Goal: Entertainment & Leisure: Browse casually

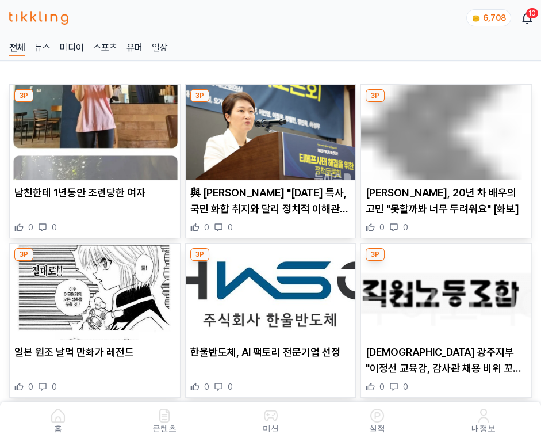
click at [448, 129] on img at bounding box center [446, 133] width 170 height 96
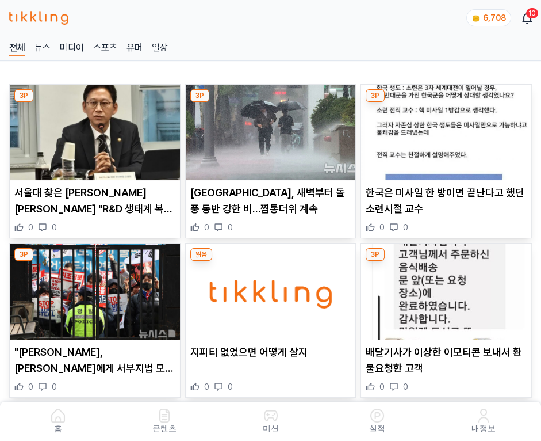
click at [448, 129] on img at bounding box center [446, 133] width 170 height 96
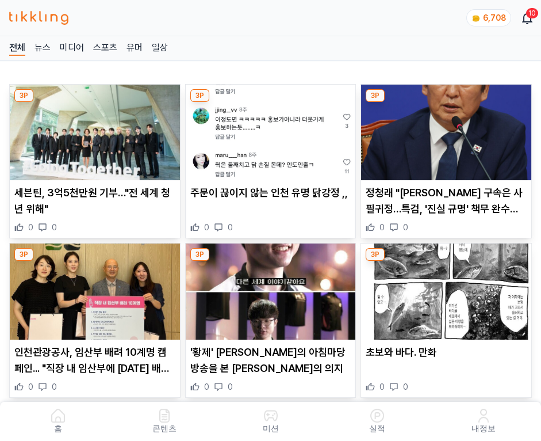
click at [448, 129] on img at bounding box center [446, 133] width 170 height 96
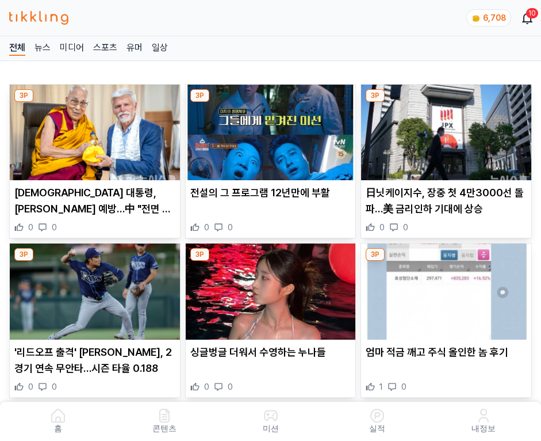
click at [448, 129] on img at bounding box center [446, 133] width 170 height 96
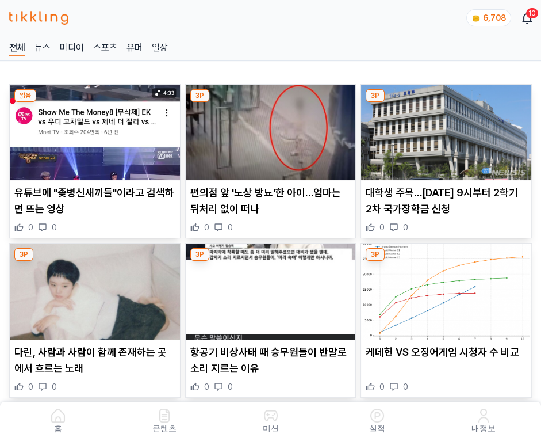
click at [448, 129] on img at bounding box center [446, 133] width 170 height 96
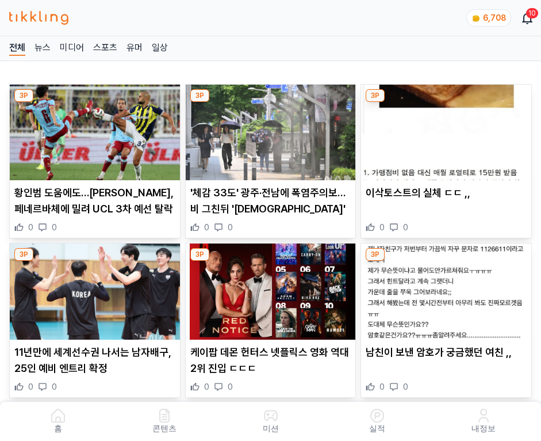
click at [448, 129] on img at bounding box center [446, 133] width 170 height 96
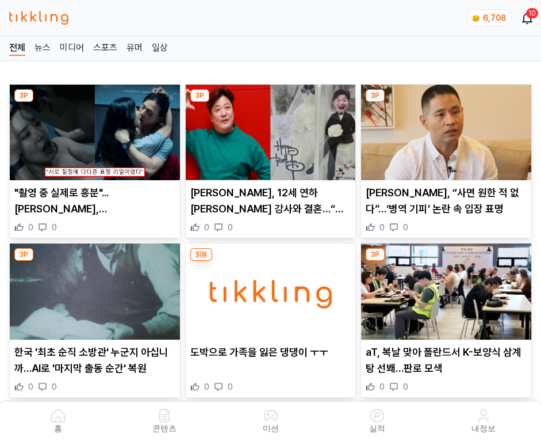
click at [448, 129] on img at bounding box center [446, 133] width 170 height 96
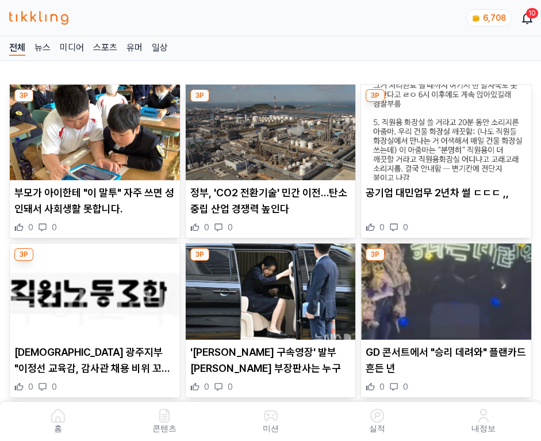
click at [448, 129] on img at bounding box center [446, 133] width 170 height 96
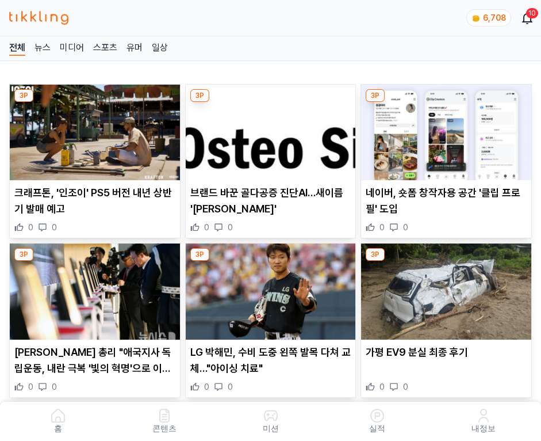
click at [448, 129] on img at bounding box center [446, 133] width 170 height 96
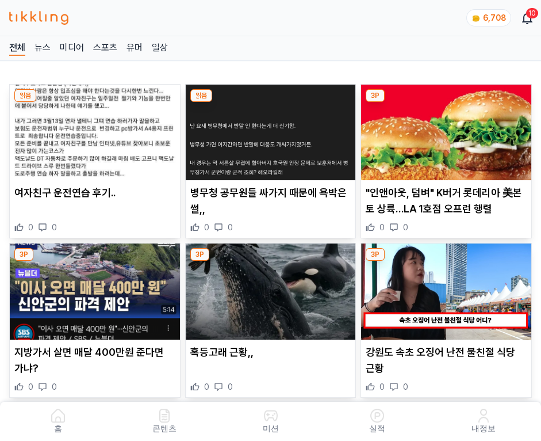
click at [448, 129] on img at bounding box center [446, 133] width 170 height 96
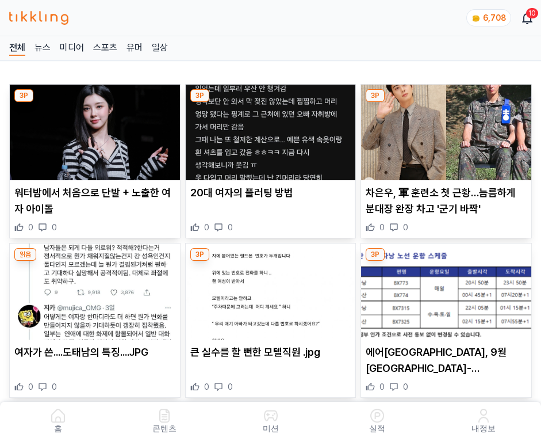
click at [448, 129] on img at bounding box center [446, 133] width 170 height 96
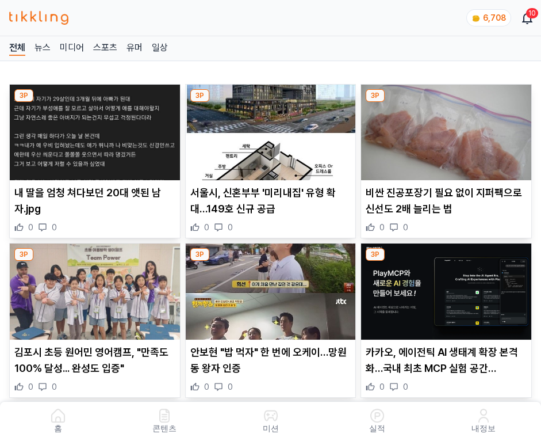
click at [448, 129] on img at bounding box center [446, 133] width 170 height 96
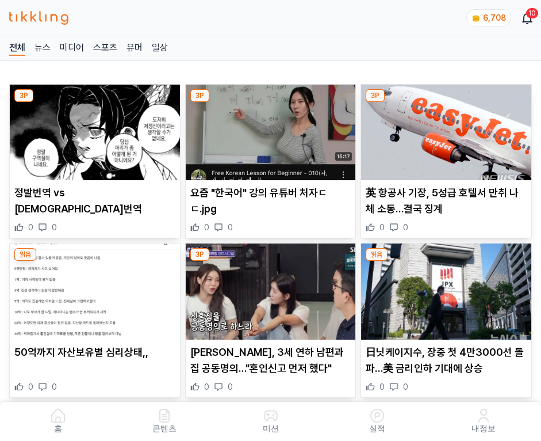
click at [448, 129] on img at bounding box center [446, 133] width 170 height 96
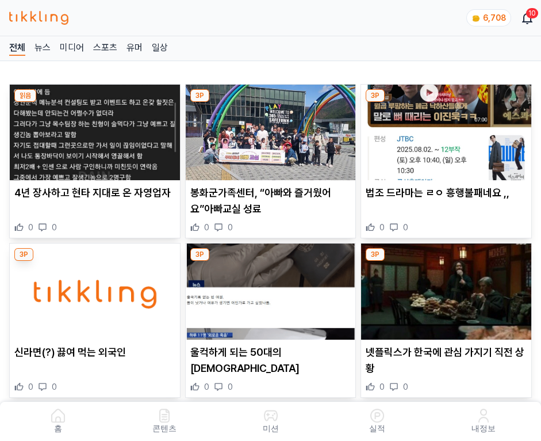
click at [448, 129] on img at bounding box center [446, 133] width 170 height 96
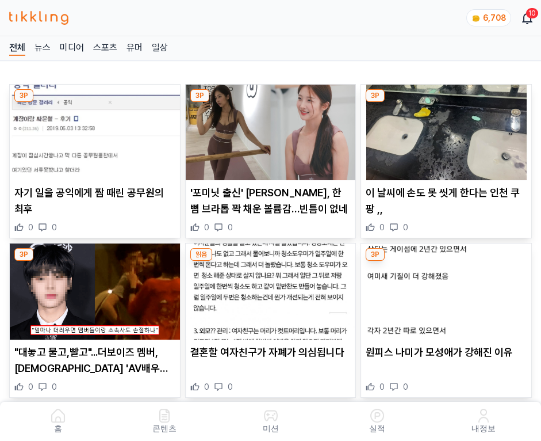
click at [448, 129] on img at bounding box center [446, 133] width 170 height 96
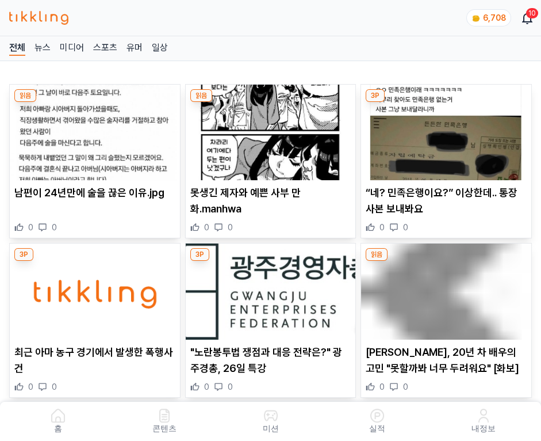
click at [448, 129] on img at bounding box center [446, 133] width 170 height 96
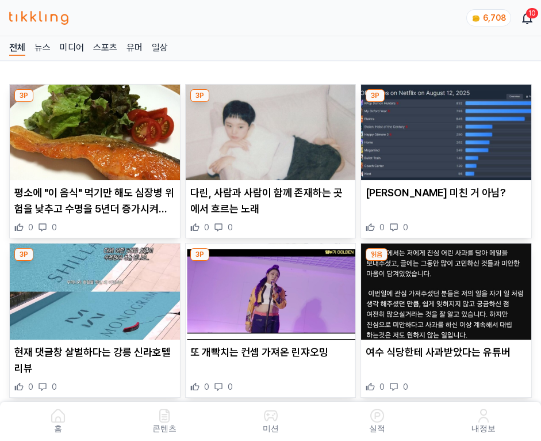
click at [448, 129] on img at bounding box center [446, 133] width 170 height 96
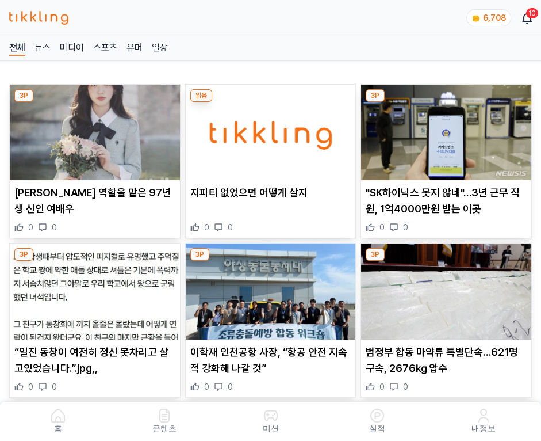
click at [448, 129] on img at bounding box center [446, 133] width 170 height 96
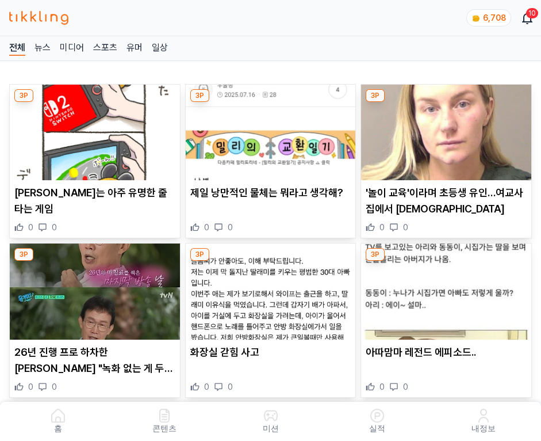
click at [448, 129] on img at bounding box center [446, 133] width 170 height 96
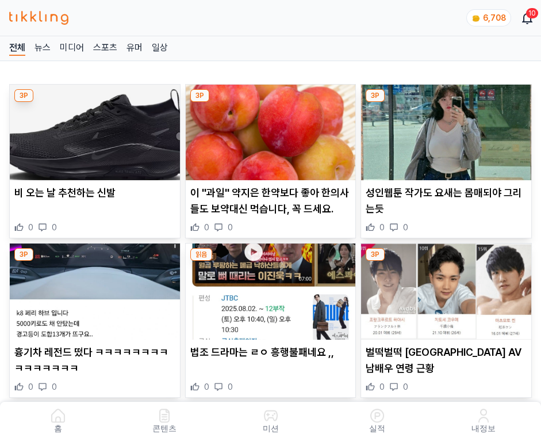
click at [448, 129] on img at bounding box center [446, 133] width 170 height 96
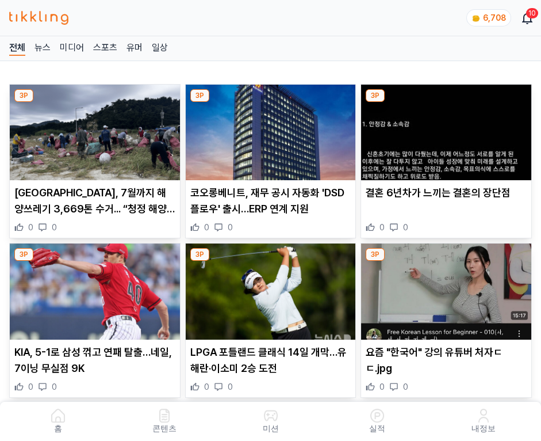
click at [448, 129] on img at bounding box center [446, 133] width 170 height 96
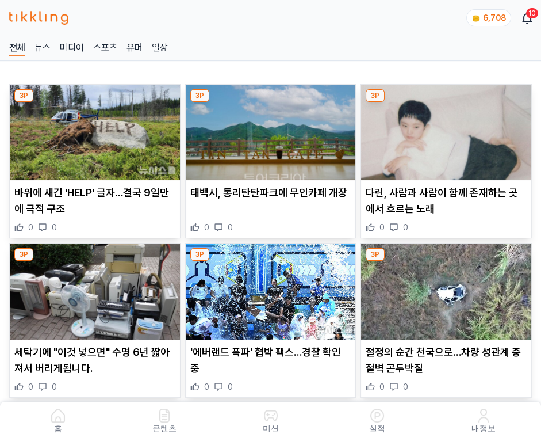
click at [448, 129] on img at bounding box center [446, 133] width 170 height 96
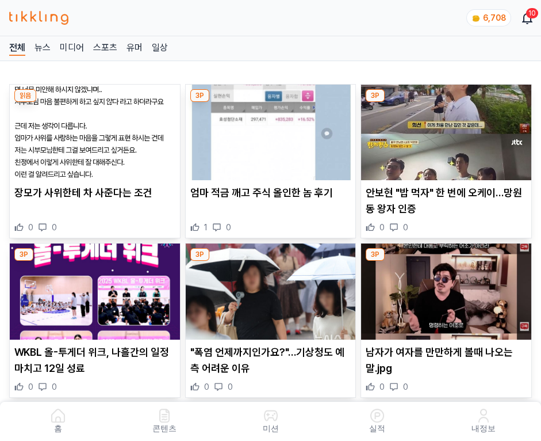
click at [448, 129] on img at bounding box center [446, 133] width 170 height 96
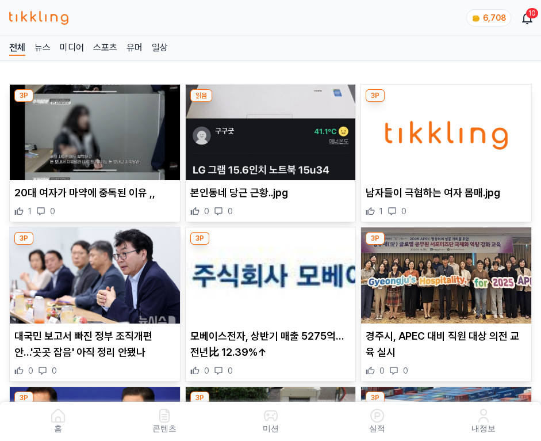
click at [448, 129] on img at bounding box center [446, 133] width 170 height 96
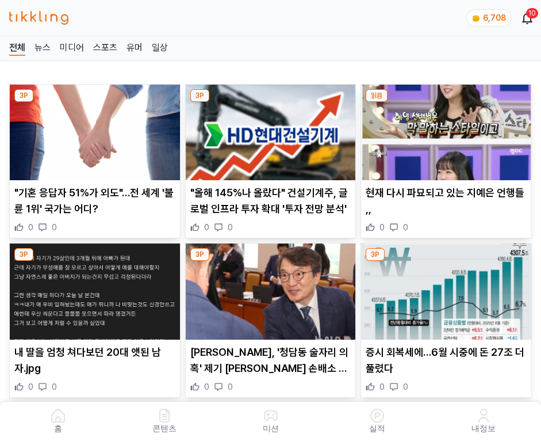
click at [448, 129] on img at bounding box center [446, 133] width 170 height 96
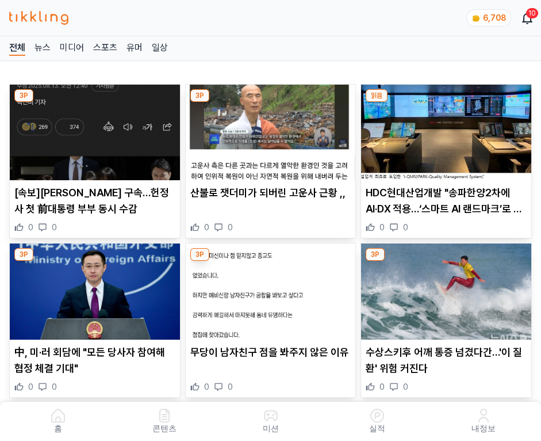
click at [448, 129] on img at bounding box center [446, 133] width 170 height 96
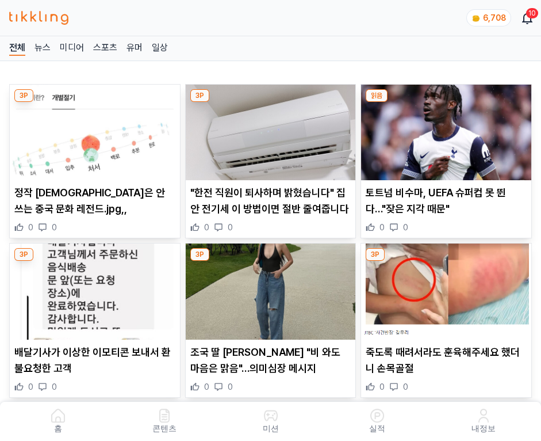
click at [448, 129] on img at bounding box center [446, 133] width 170 height 96
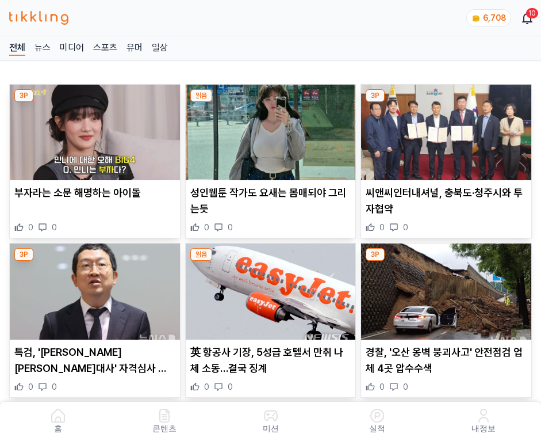
click at [448, 129] on img at bounding box center [446, 133] width 170 height 96
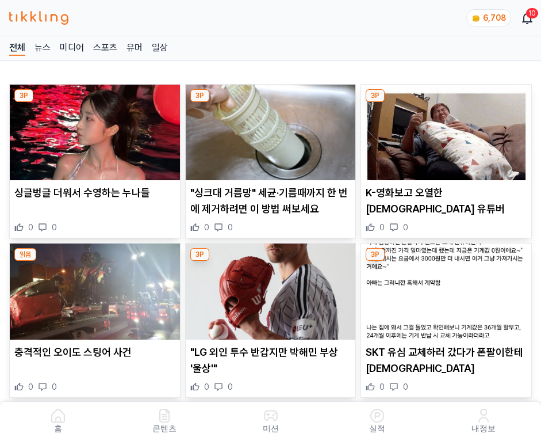
click at [448, 129] on img at bounding box center [446, 133] width 170 height 96
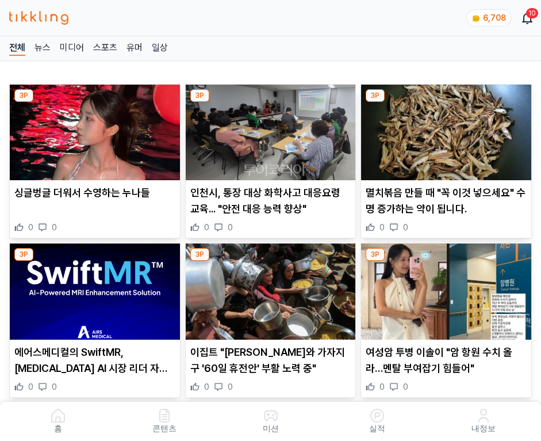
click at [448, 129] on img at bounding box center [446, 133] width 170 height 96
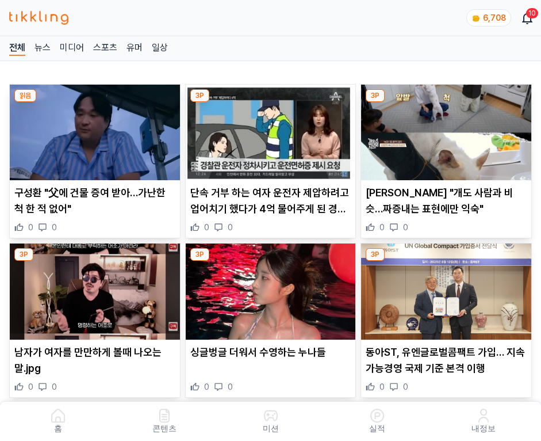
click at [448, 129] on img at bounding box center [446, 133] width 170 height 96
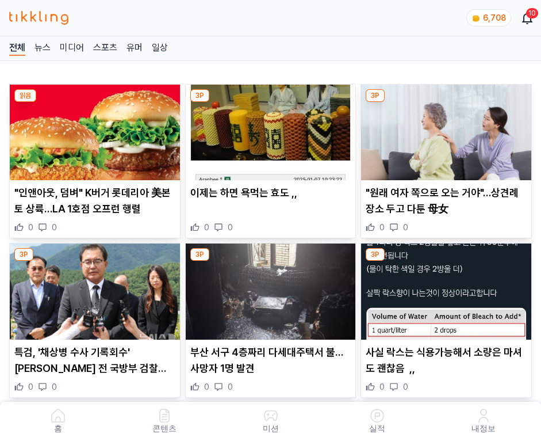
click at [448, 129] on img at bounding box center [446, 133] width 170 height 96
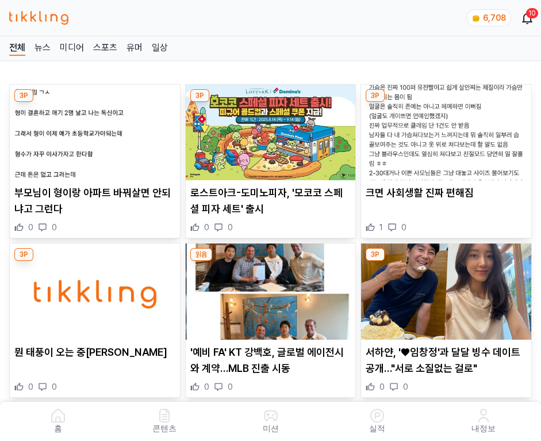
click at [448, 129] on img at bounding box center [446, 133] width 170 height 96
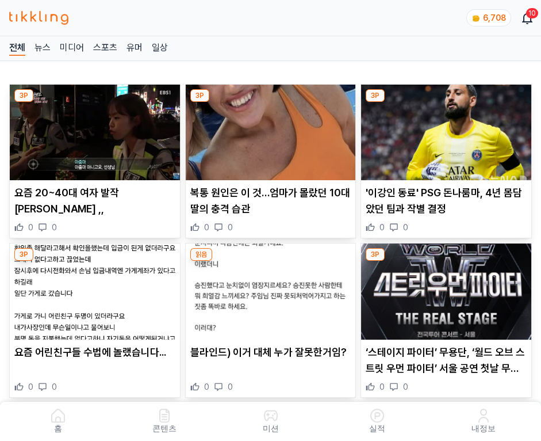
click at [448, 129] on img at bounding box center [446, 133] width 170 height 96
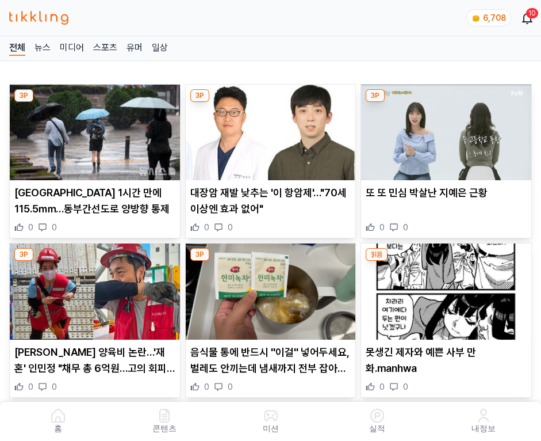
click at [448, 129] on img at bounding box center [446, 133] width 170 height 96
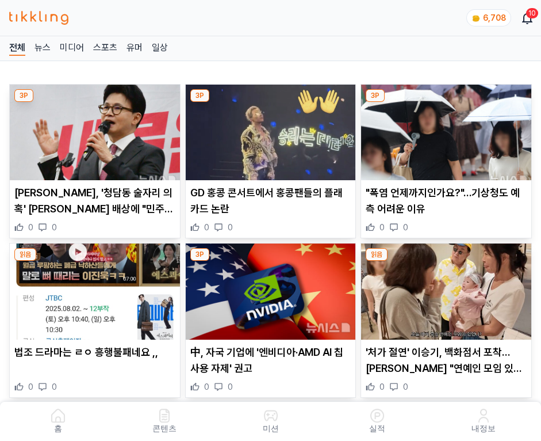
click at [448, 129] on img at bounding box center [446, 133] width 170 height 96
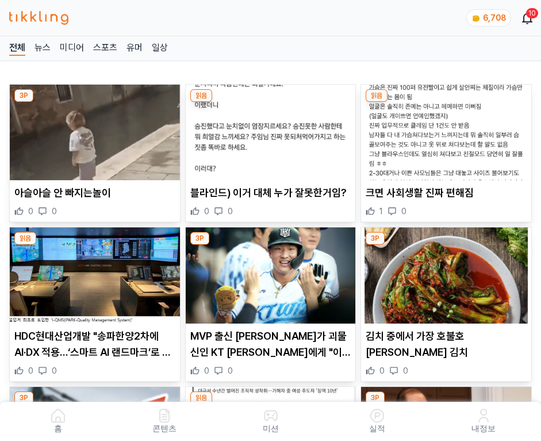
click at [448, 129] on img at bounding box center [446, 133] width 170 height 96
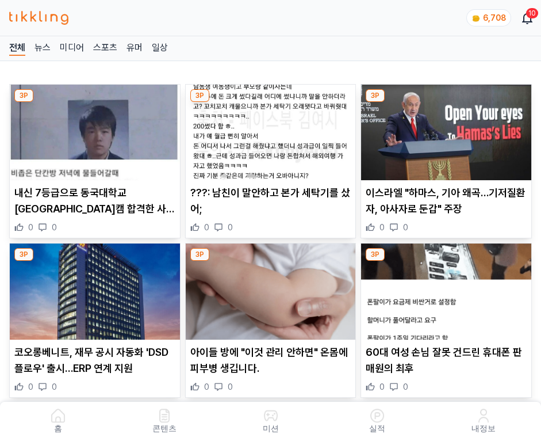
click at [448, 129] on img at bounding box center [446, 133] width 170 height 96
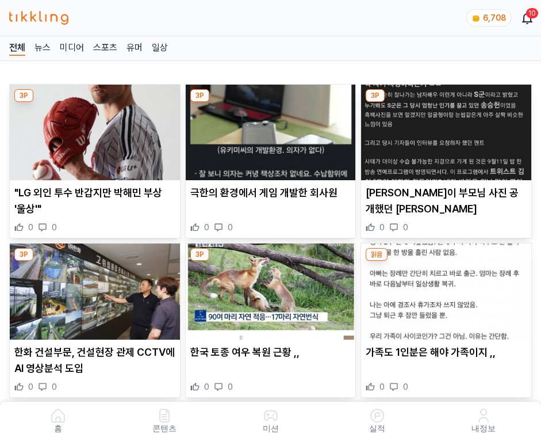
click at [448, 129] on img at bounding box center [446, 133] width 170 height 96
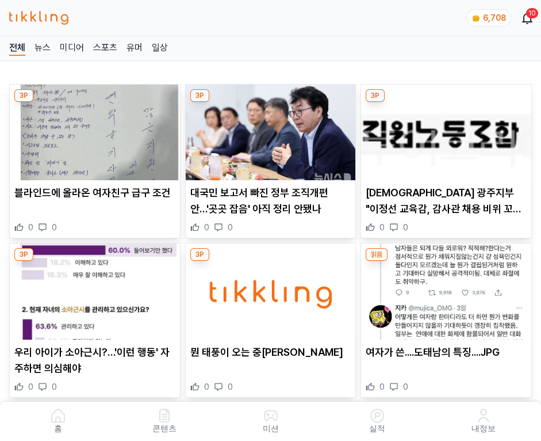
click at [448, 129] on img at bounding box center [446, 133] width 170 height 96
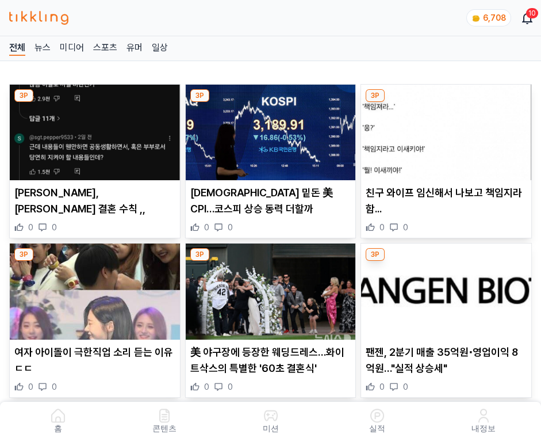
click at [448, 129] on img at bounding box center [446, 133] width 170 height 96
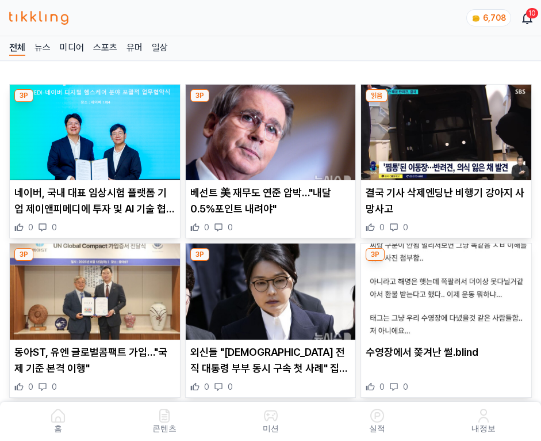
click at [448, 129] on img at bounding box center [446, 133] width 170 height 96
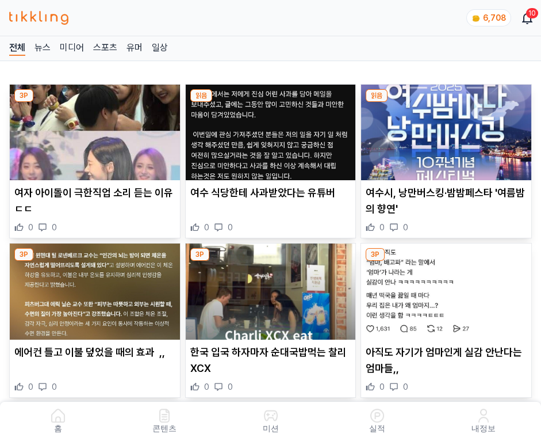
click at [448, 129] on img at bounding box center [446, 133] width 170 height 96
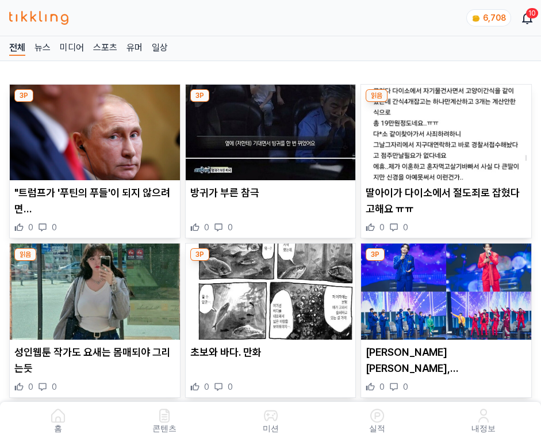
click at [448, 129] on img at bounding box center [446, 133] width 170 height 96
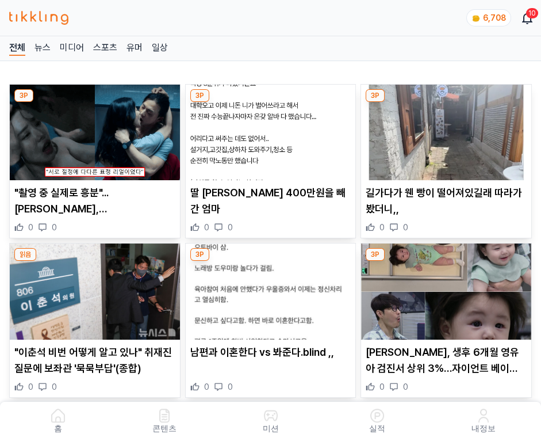
click at [448, 129] on img at bounding box center [446, 133] width 170 height 96
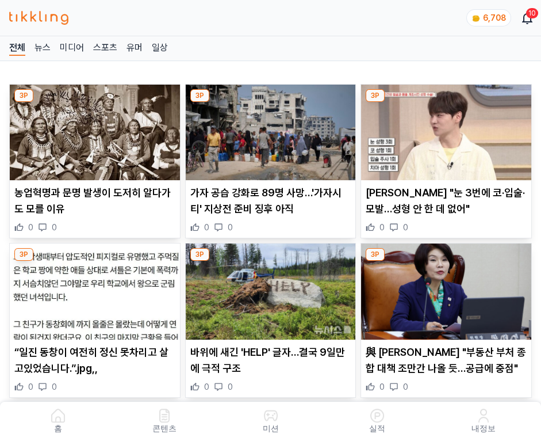
click at [448, 129] on img at bounding box center [446, 133] width 170 height 96
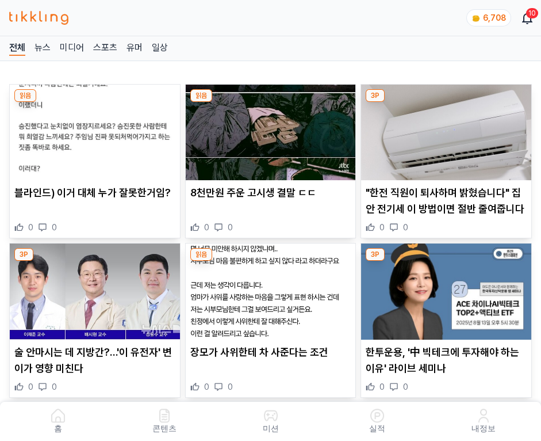
click at [448, 129] on img at bounding box center [446, 133] width 170 height 96
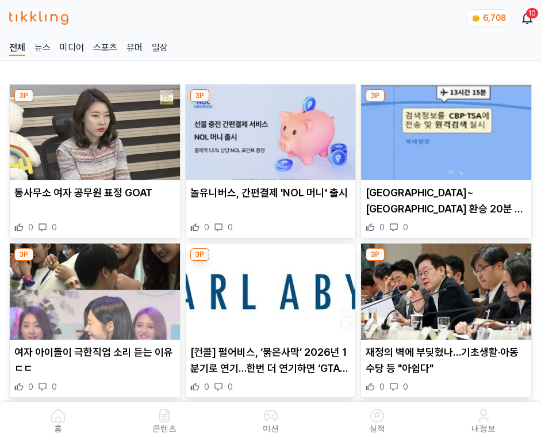
click at [448, 129] on img at bounding box center [446, 133] width 170 height 96
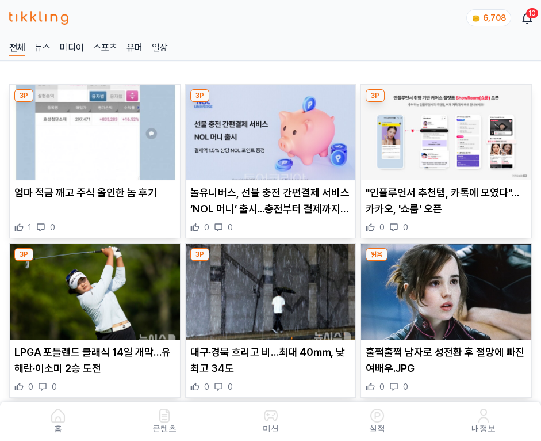
click at [448, 129] on img at bounding box center [446, 133] width 170 height 96
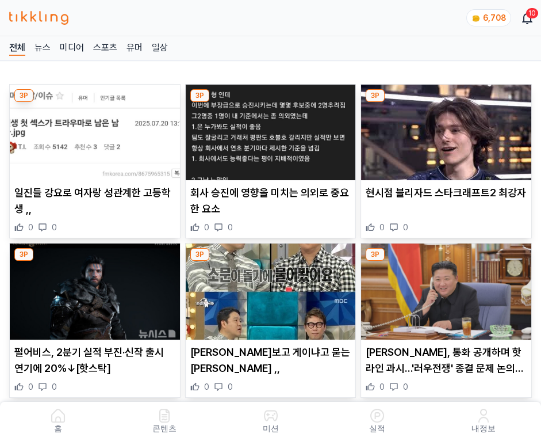
click at [448, 129] on img at bounding box center [446, 133] width 170 height 96
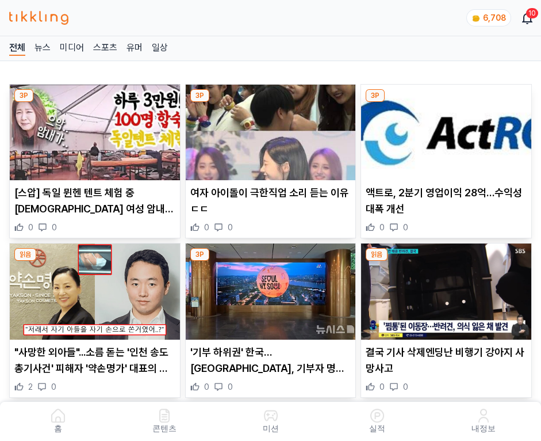
click at [448, 129] on img at bounding box center [446, 133] width 170 height 96
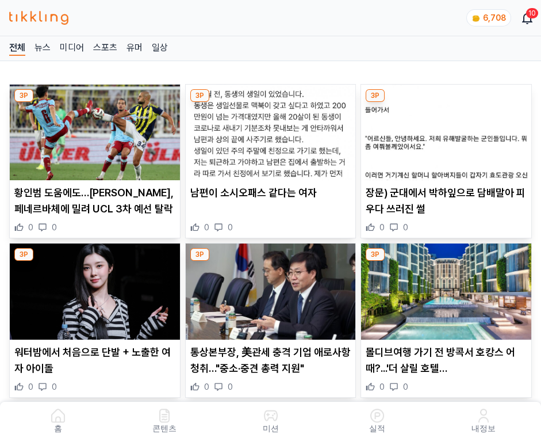
click at [448, 129] on img at bounding box center [446, 133] width 170 height 96
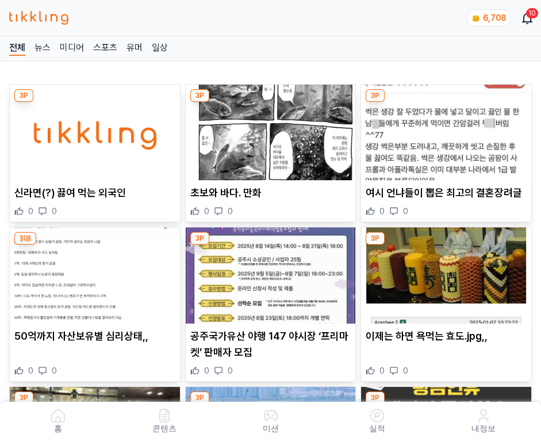
click at [448, 129] on img at bounding box center [446, 133] width 170 height 96
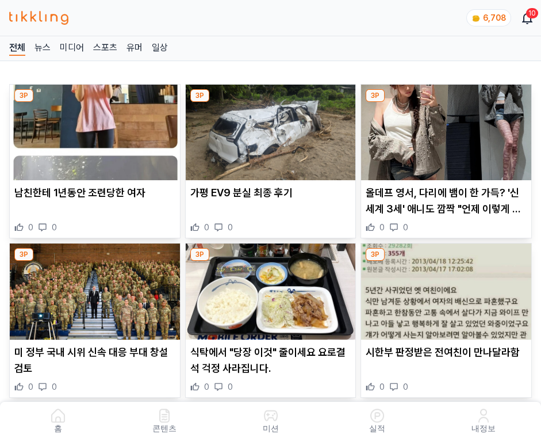
click at [448, 129] on img at bounding box center [446, 133] width 170 height 96
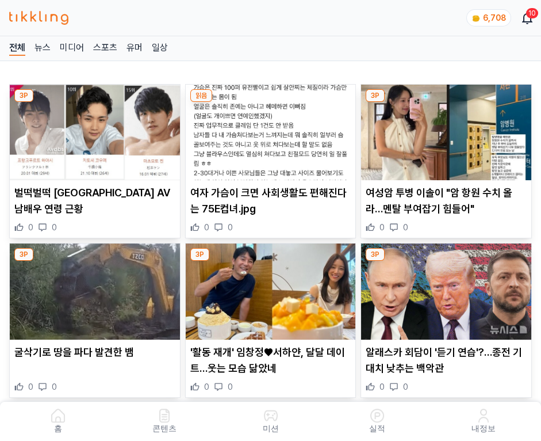
click at [448, 129] on img at bounding box center [446, 133] width 170 height 96
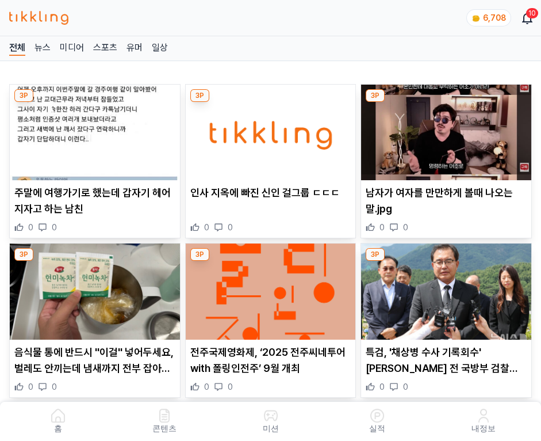
click at [448, 129] on img at bounding box center [446, 133] width 170 height 96
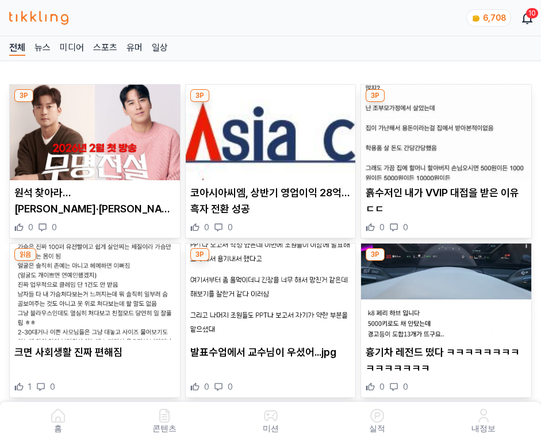
click at [448, 129] on img at bounding box center [446, 133] width 170 height 96
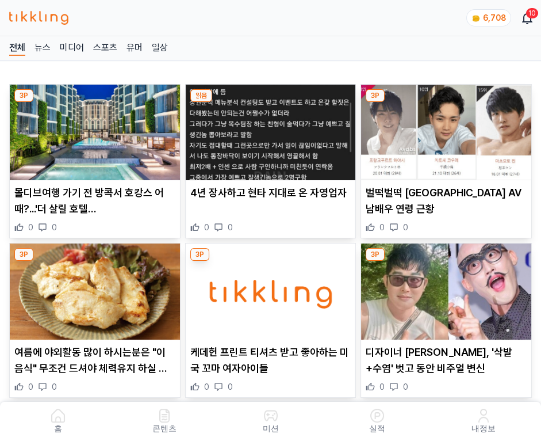
click at [448, 129] on img at bounding box center [446, 133] width 170 height 96
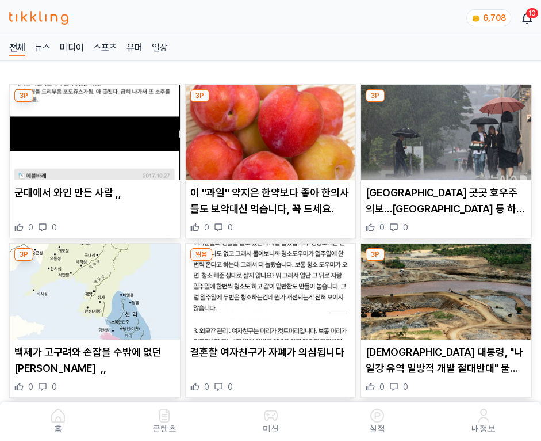
click at [448, 129] on img at bounding box center [446, 133] width 170 height 96
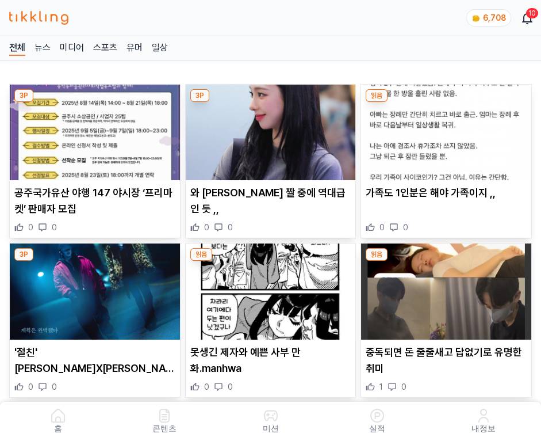
click at [448, 129] on img at bounding box center [446, 133] width 170 height 96
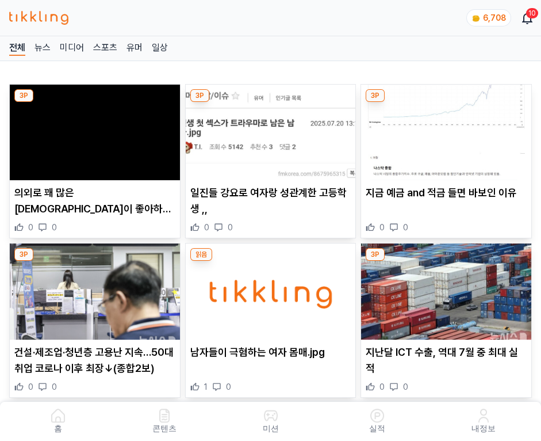
click at [448, 129] on img at bounding box center [446, 133] width 170 height 96
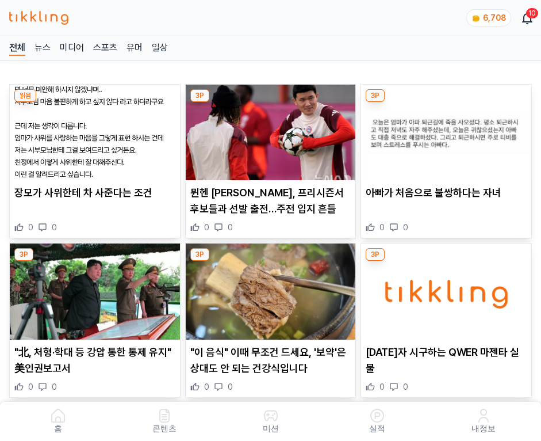
click at [448, 129] on img at bounding box center [446, 133] width 170 height 96
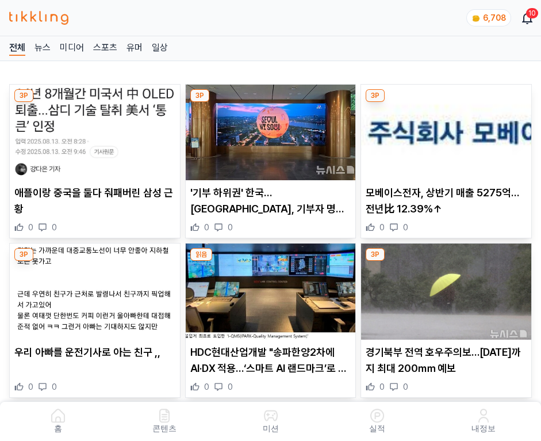
click at [448, 129] on img at bounding box center [446, 133] width 170 height 96
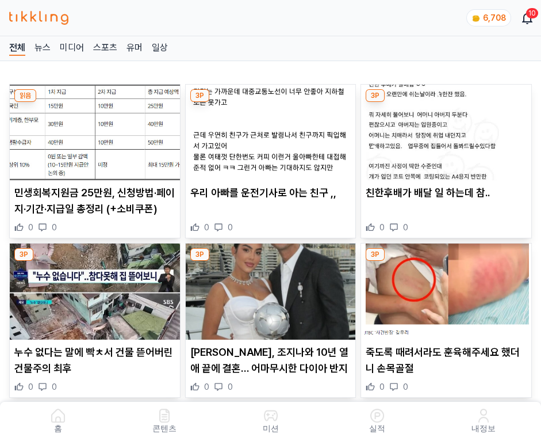
click at [448, 129] on img at bounding box center [446, 133] width 170 height 96
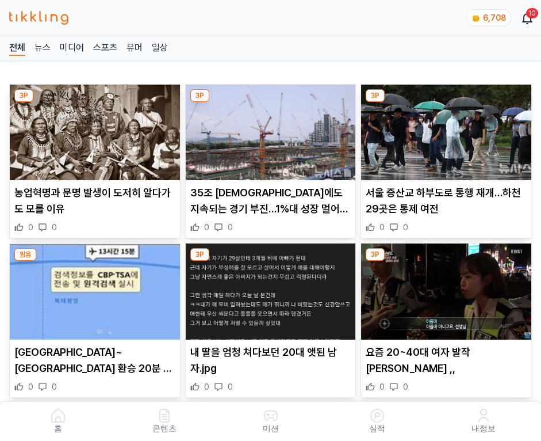
click at [448, 129] on img at bounding box center [446, 133] width 170 height 96
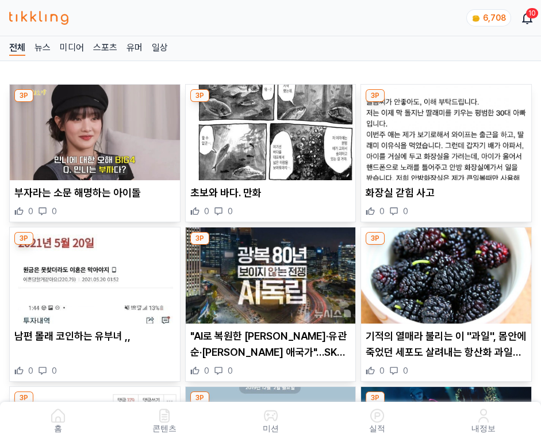
click at [448, 129] on img at bounding box center [446, 133] width 170 height 96
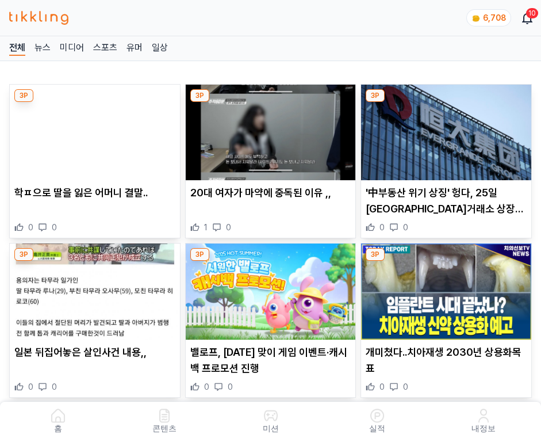
click at [448, 129] on img at bounding box center [446, 133] width 170 height 96
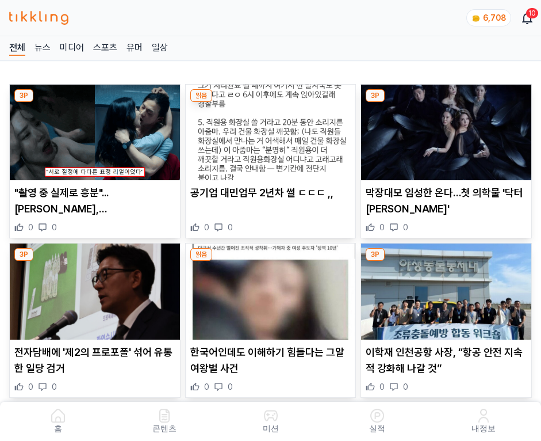
click at [448, 129] on img at bounding box center [446, 133] width 170 height 96
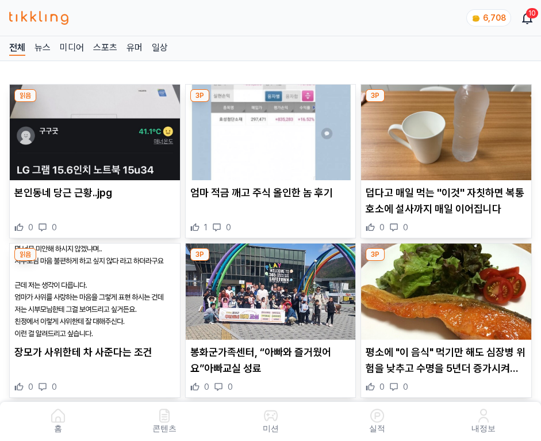
click at [448, 129] on img at bounding box center [446, 133] width 170 height 96
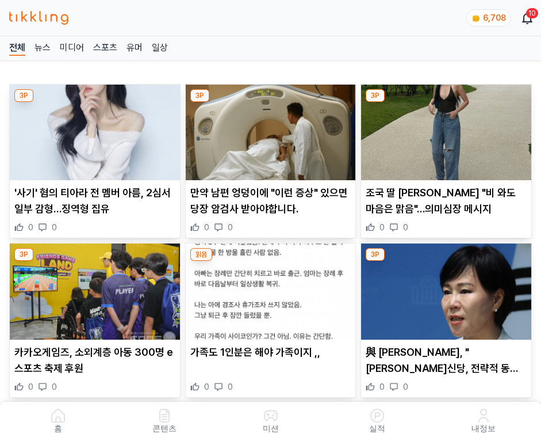
click at [448, 129] on img at bounding box center [446, 133] width 170 height 96
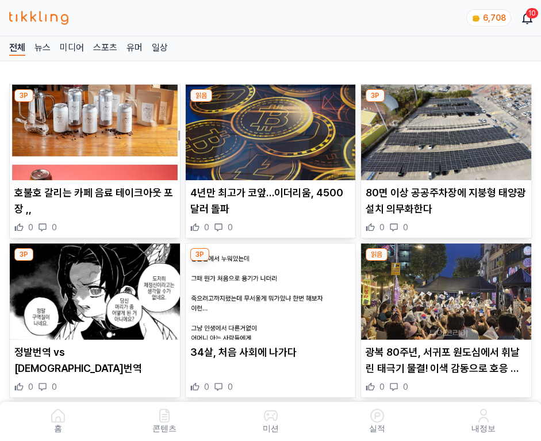
click at [448, 129] on img at bounding box center [446, 133] width 170 height 96
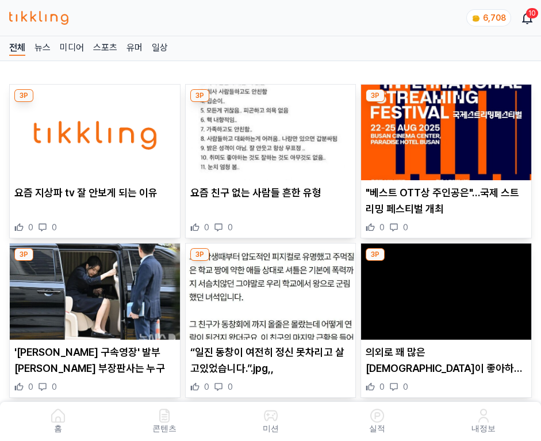
click at [448, 129] on img at bounding box center [446, 133] width 170 height 96
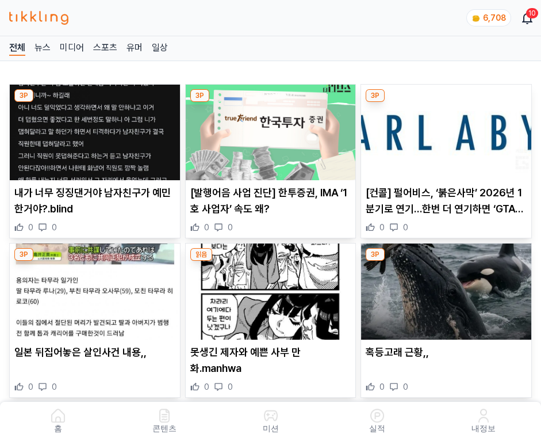
click at [448, 129] on img at bounding box center [446, 133] width 170 height 96
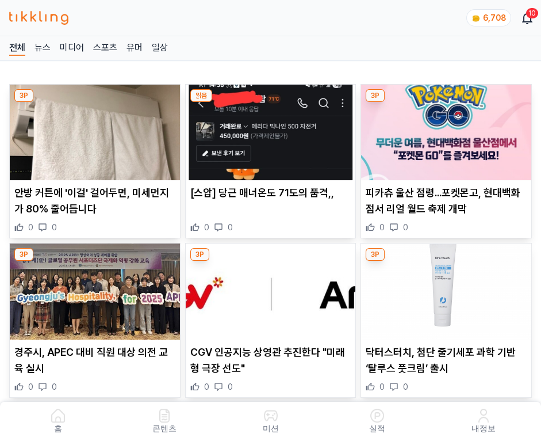
click at [448, 129] on img at bounding box center [446, 133] width 170 height 96
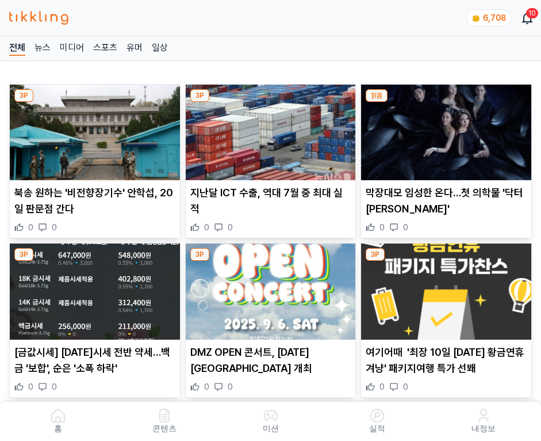
click at [448, 129] on img at bounding box center [446, 133] width 170 height 96
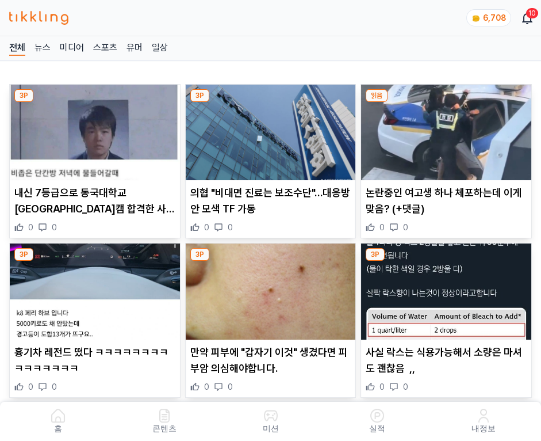
click at [448, 129] on img at bounding box center [446, 133] width 170 height 96
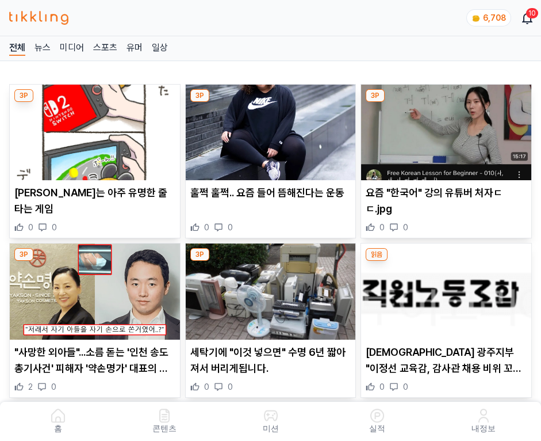
click at [448, 129] on img at bounding box center [446, 133] width 170 height 96
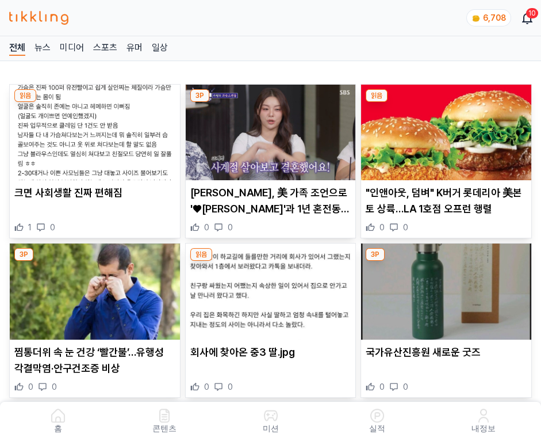
click at [448, 129] on img at bounding box center [446, 133] width 170 height 96
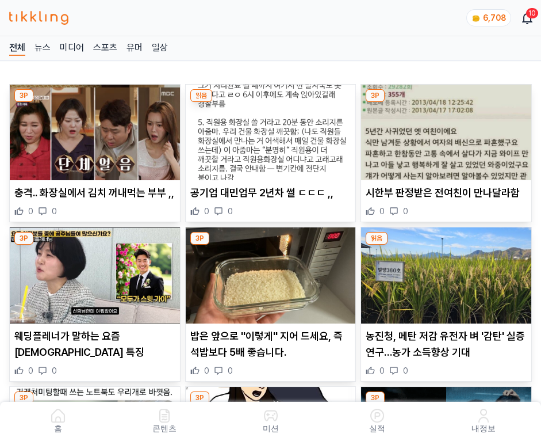
click at [448, 129] on img at bounding box center [446, 133] width 170 height 96
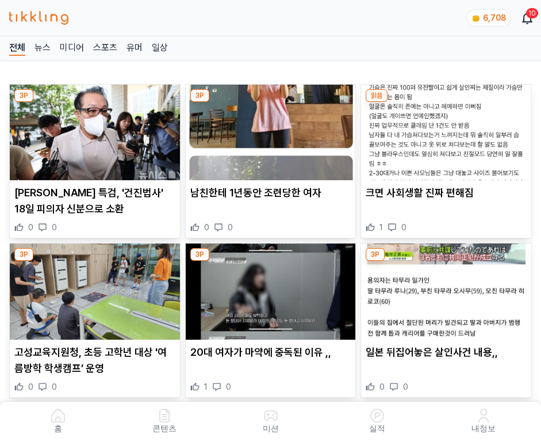
click at [448, 129] on img at bounding box center [446, 133] width 170 height 96
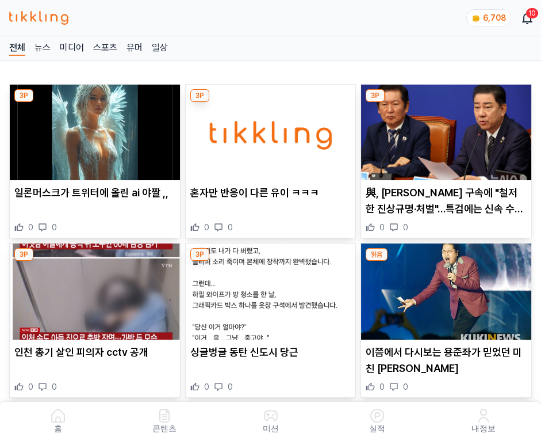
click at [448, 129] on img at bounding box center [446, 133] width 170 height 96
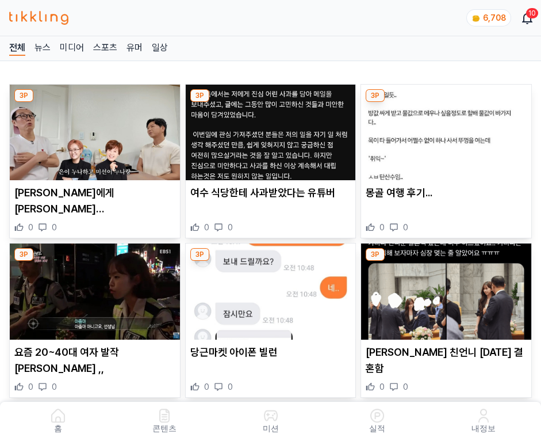
click at [448, 129] on img at bounding box center [446, 133] width 170 height 96
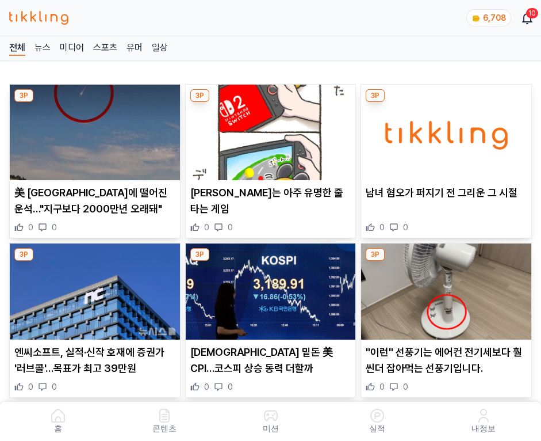
click at [448, 129] on img at bounding box center [446, 133] width 170 height 96
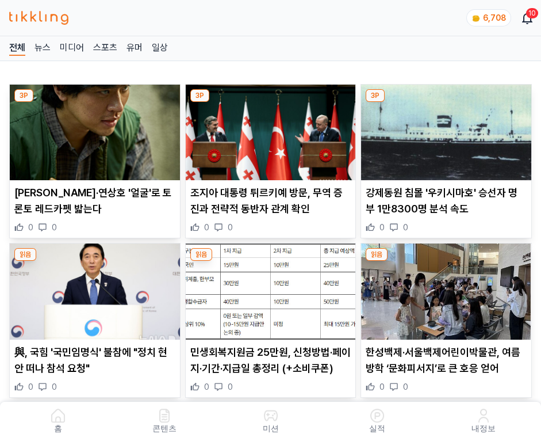
click at [448, 129] on img at bounding box center [446, 133] width 170 height 96
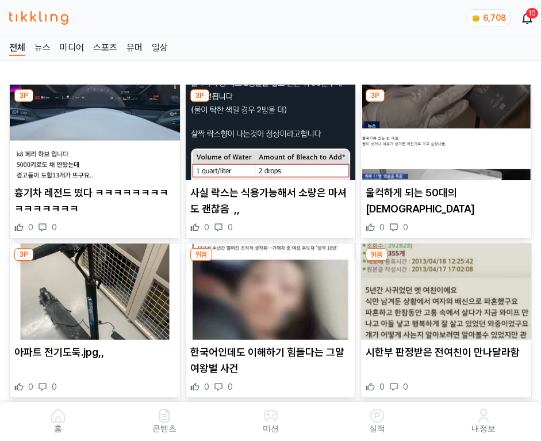
click at [448, 129] on img at bounding box center [446, 133] width 170 height 96
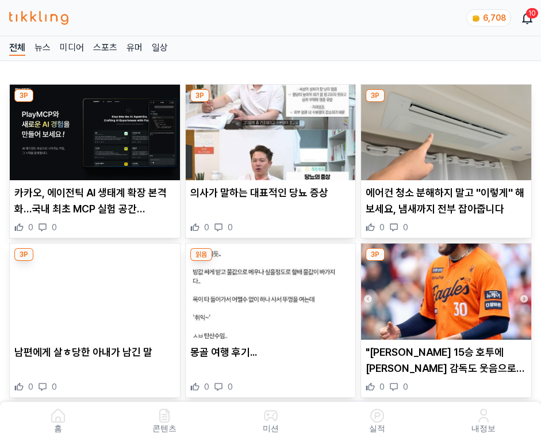
click at [448, 129] on img at bounding box center [446, 133] width 170 height 96
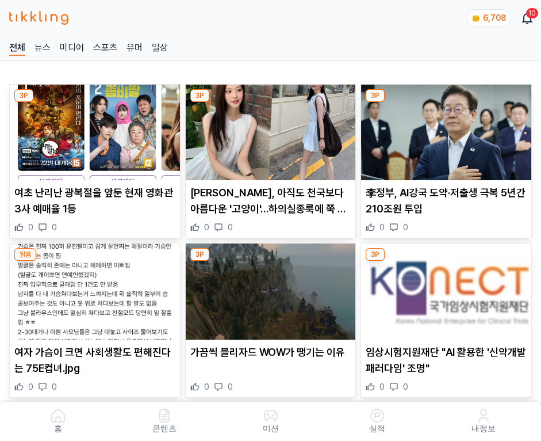
click at [448, 129] on img at bounding box center [446, 133] width 170 height 96
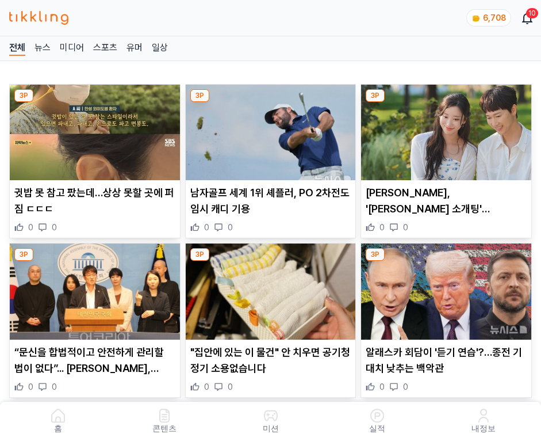
click at [448, 129] on img at bounding box center [446, 133] width 170 height 96
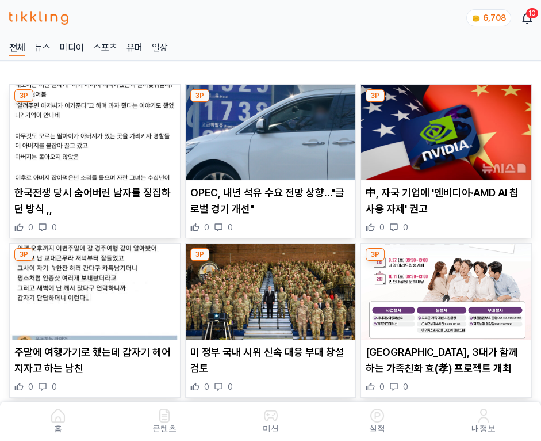
click at [448, 129] on img at bounding box center [446, 133] width 170 height 96
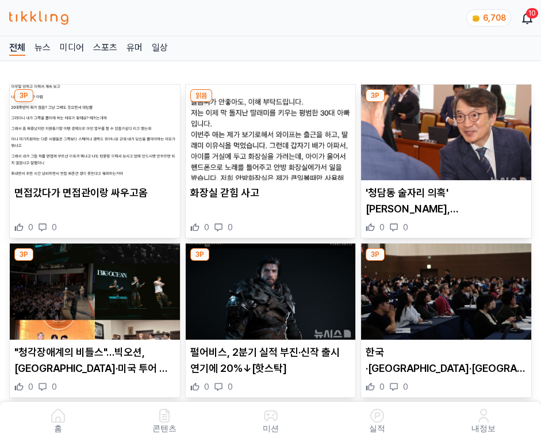
click at [448, 129] on img at bounding box center [446, 133] width 170 height 96
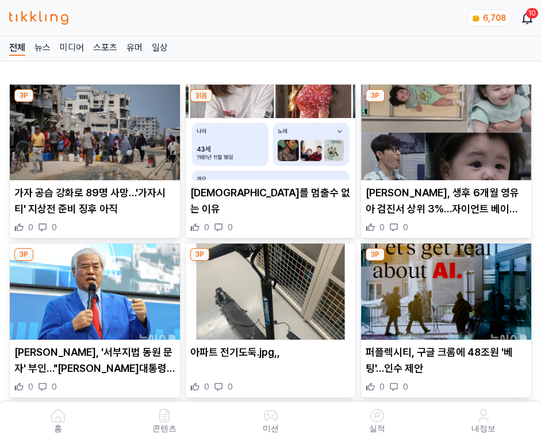
click at [448, 129] on img at bounding box center [446, 133] width 170 height 96
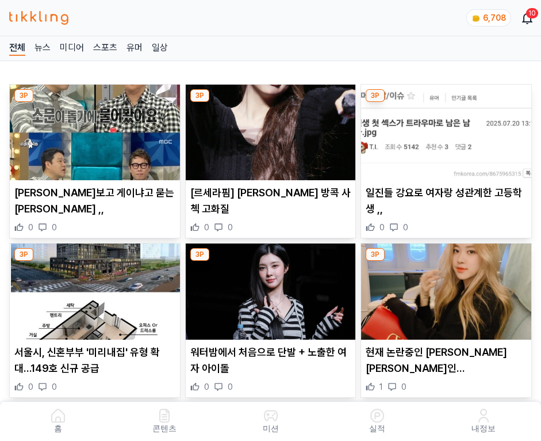
click at [448, 129] on img at bounding box center [446, 133] width 170 height 96
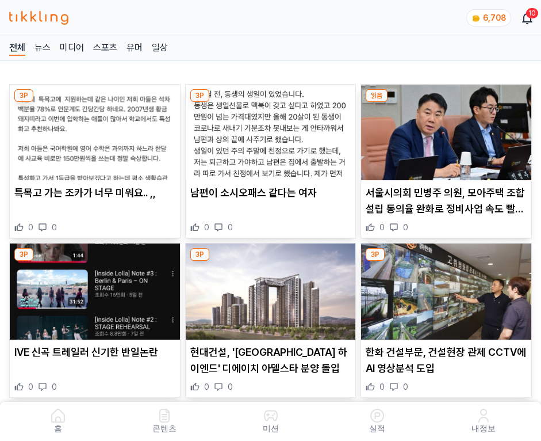
click at [448, 129] on img at bounding box center [446, 133] width 170 height 96
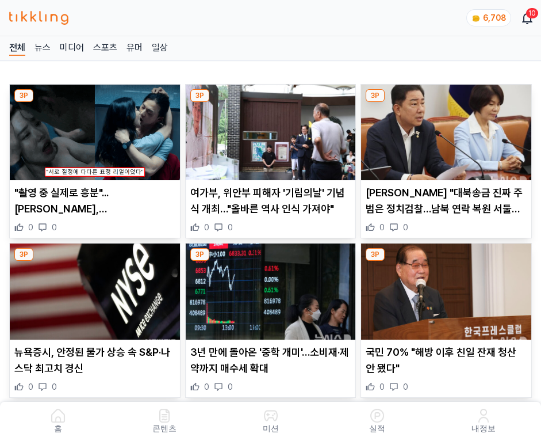
click at [448, 129] on img at bounding box center [446, 133] width 170 height 96
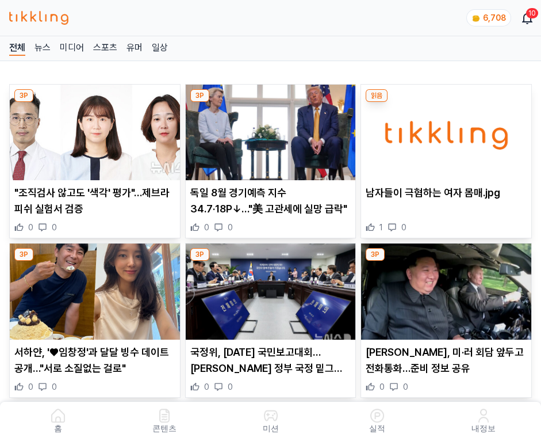
click at [448, 129] on img at bounding box center [446, 133] width 170 height 96
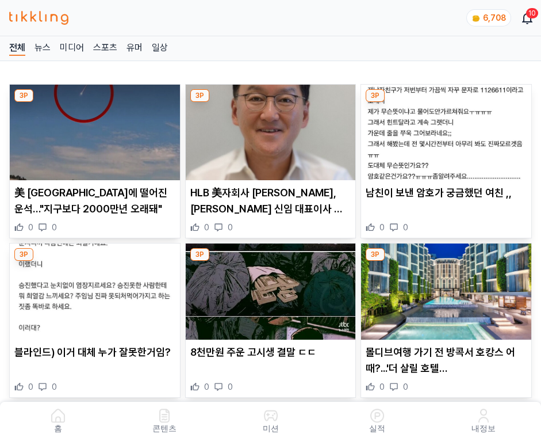
click at [448, 129] on img at bounding box center [446, 133] width 170 height 96
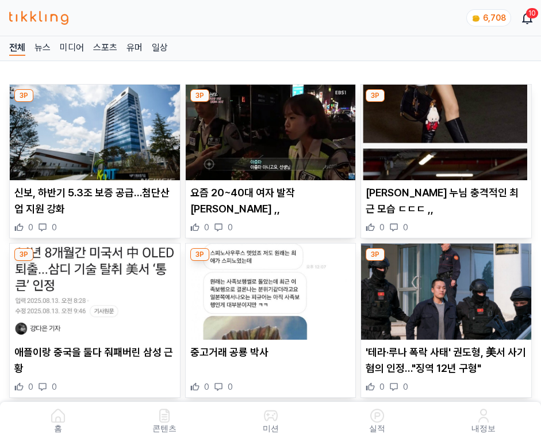
click at [448, 129] on img at bounding box center [446, 133] width 170 height 96
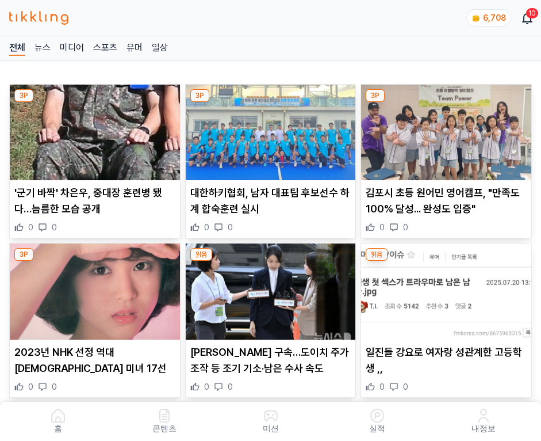
click at [448, 129] on img at bounding box center [446, 133] width 170 height 96
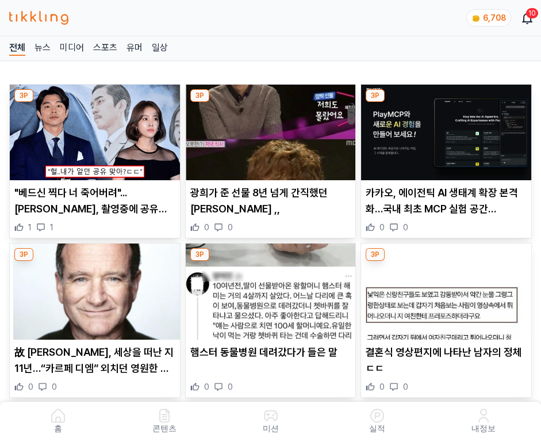
click at [448, 129] on img at bounding box center [446, 133] width 170 height 96
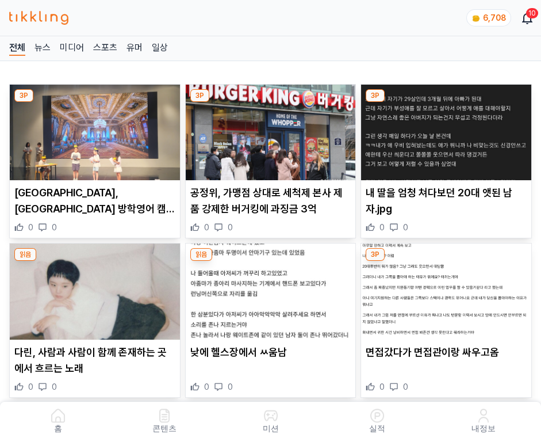
click at [448, 129] on img at bounding box center [446, 133] width 170 height 96
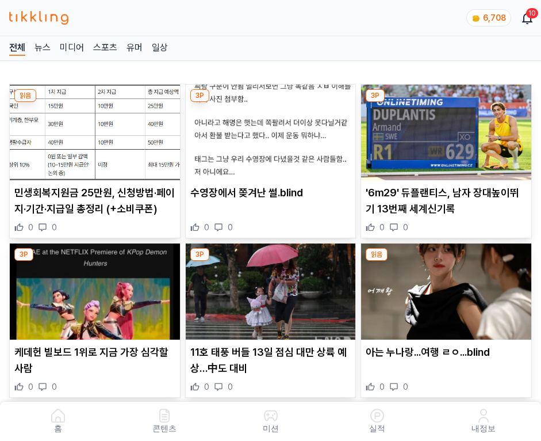
click at [448, 129] on img at bounding box center [446, 133] width 170 height 96
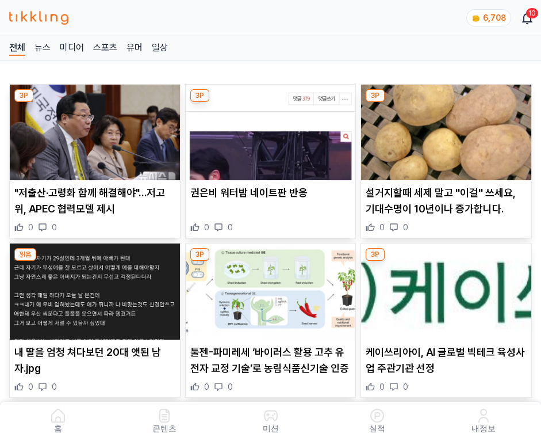
click at [448, 129] on img at bounding box center [446, 133] width 170 height 96
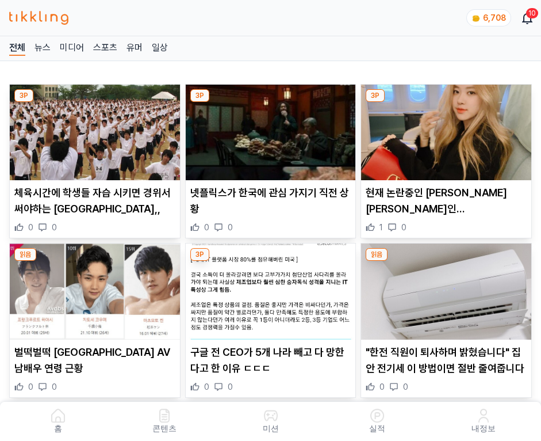
click at [448, 129] on img at bounding box center [446, 133] width 170 height 96
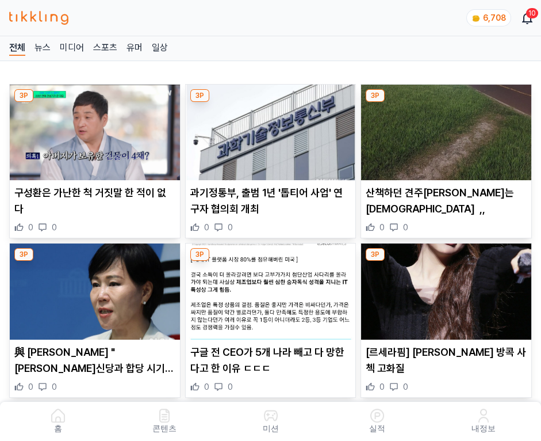
click at [448, 129] on img at bounding box center [446, 133] width 170 height 96
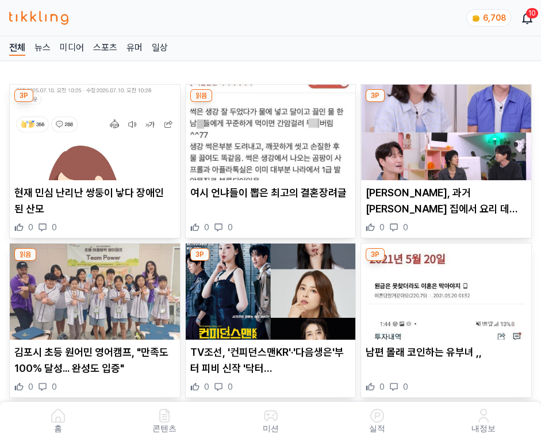
click at [448, 129] on img at bounding box center [446, 133] width 170 height 96
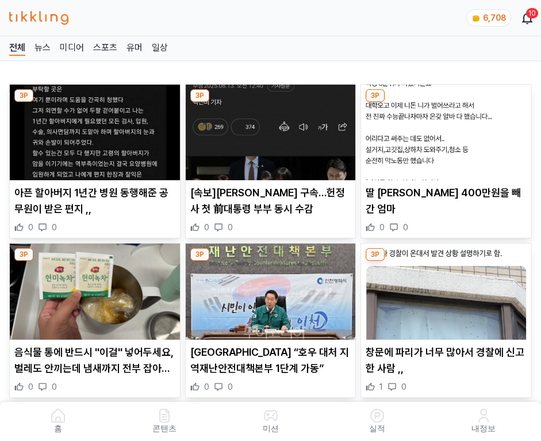
click at [448, 129] on img at bounding box center [446, 133] width 170 height 96
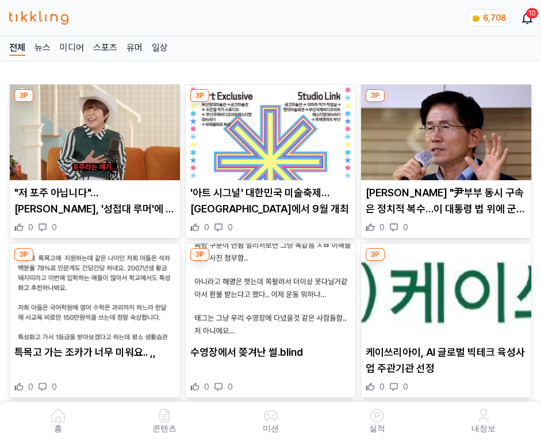
click at [448, 129] on img at bounding box center [446, 133] width 170 height 96
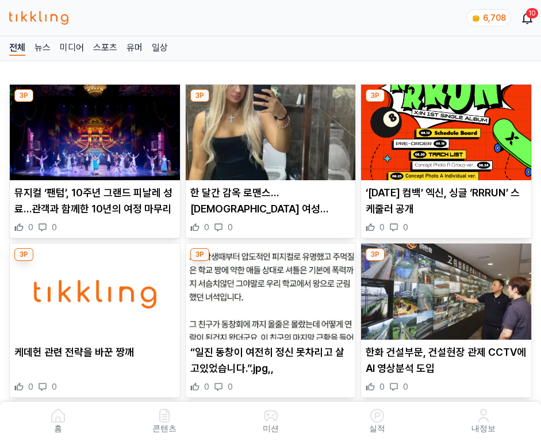
click at [448, 129] on img at bounding box center [446, 133] width 170 height 96
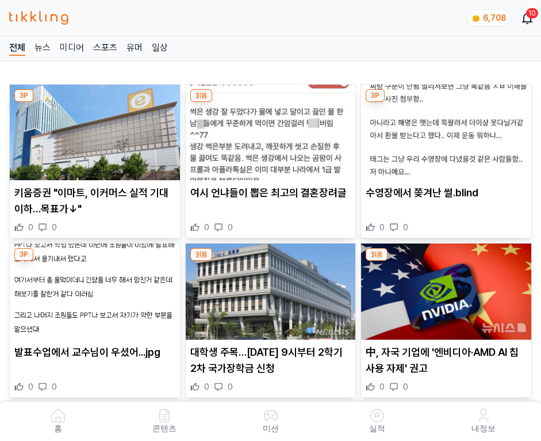
click at [448, 129] on img at bounding box center [446, 133] width 170 height 96
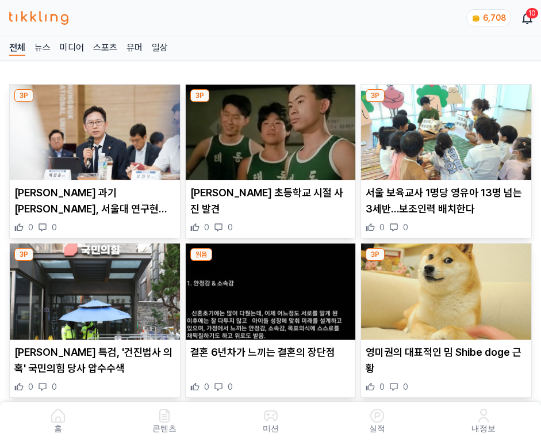
click at [448, 129] on img at bounding box center [446, 133] width 170 height 96
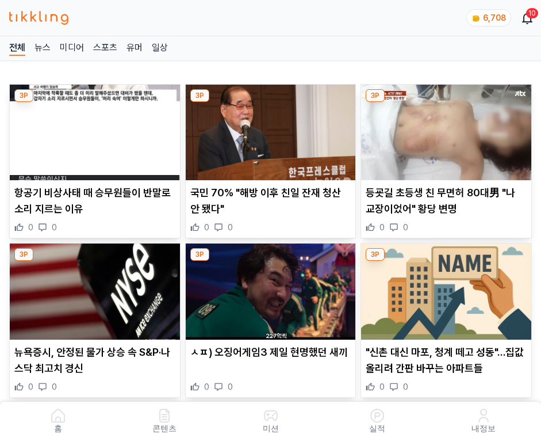
click at [448, 129] on img at bounding box center [446, 133] width 170 height 96
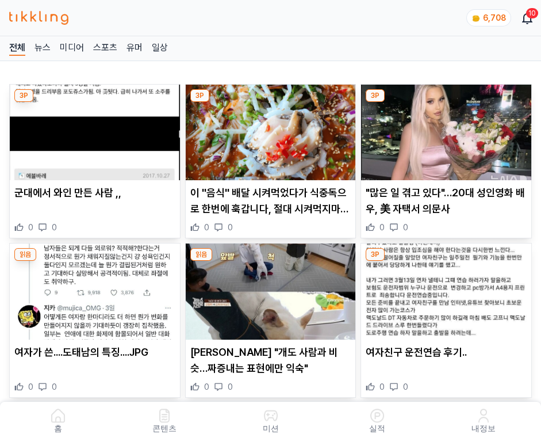
click at [448, 129] on img at bounding box center [446, 133] width 170 height 96
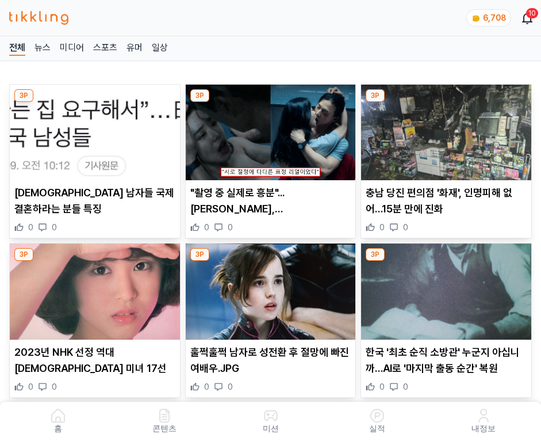
click at [448, 129] on img at bounding box center [446, 133] width 170 height 96
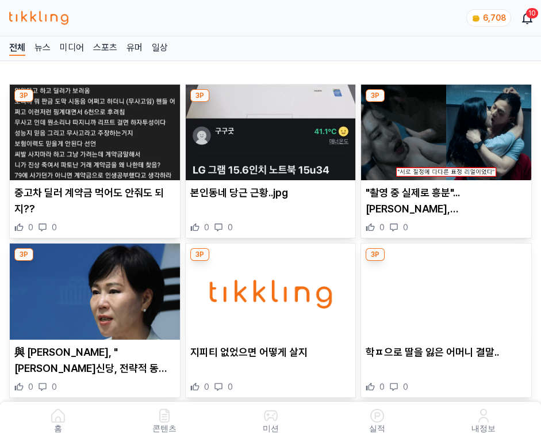
click at [448, 129] on img at bounding box center [446, 133] width 170 height 96
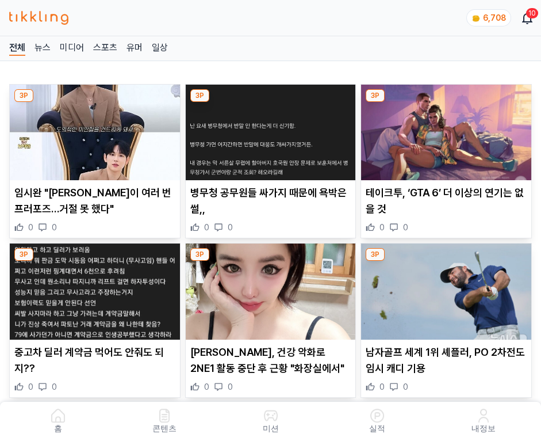
click at [448, 129] on img at bounding box center [446, 133] width 170 height 96
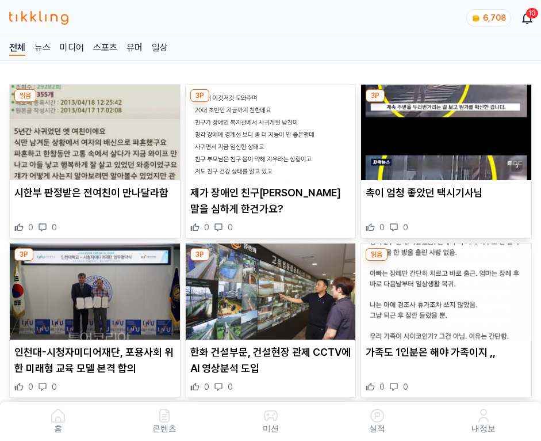
click at [448, 129] on img at bounding box center [446, 133] width 170 height 96
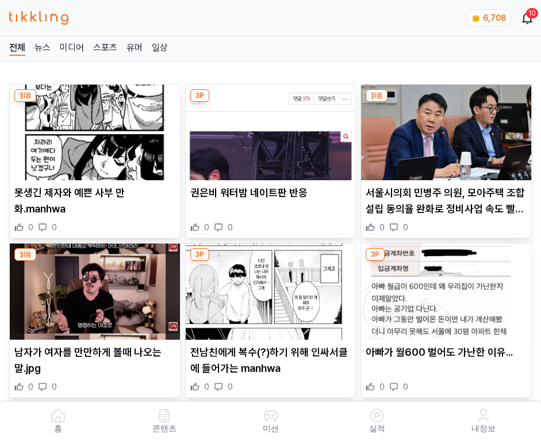
click at [448, 129] on img at bounding box center [446, 133] width 170 height 96
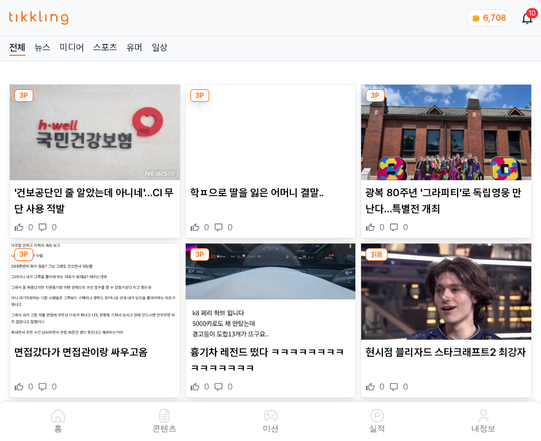
click at [448, 129] on img at bounding box center [446, 133] width 170 height 96
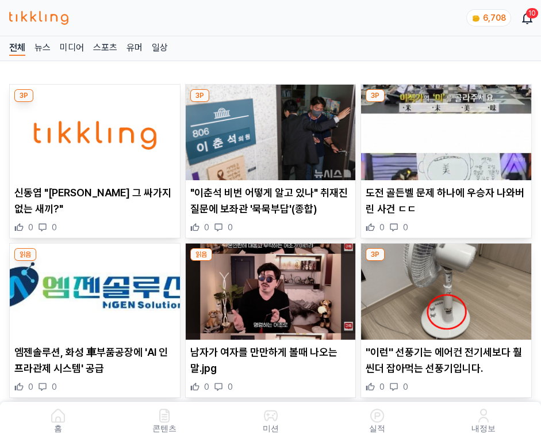
click at [448, 129] on img at bounding box center [446, 133] width 170 height 96
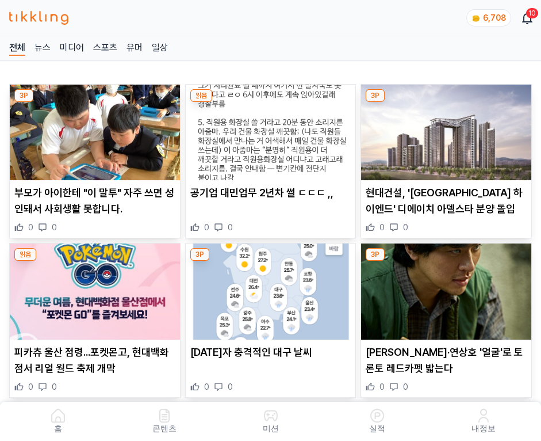
click at [448, 129] on img at bounding box center [446, 133] width 170 height 96
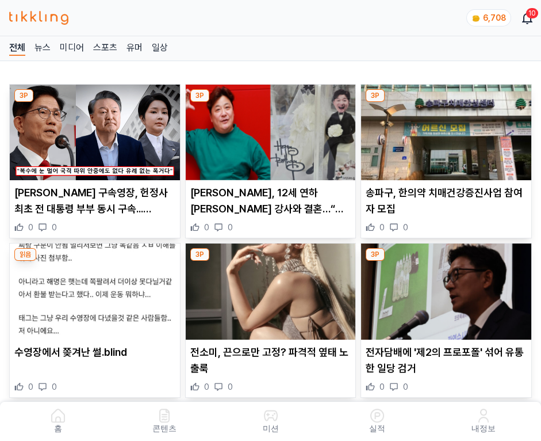
click at [448, 129] on img at bounding box center [446, 133] width 170 height 96
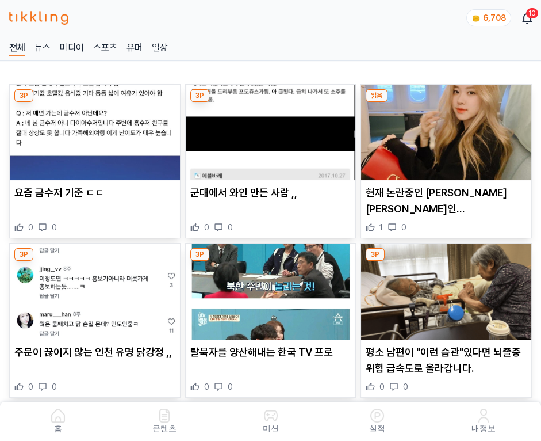
click at [448, 129] on img at bounding box center [446, 133] width 170 height 96
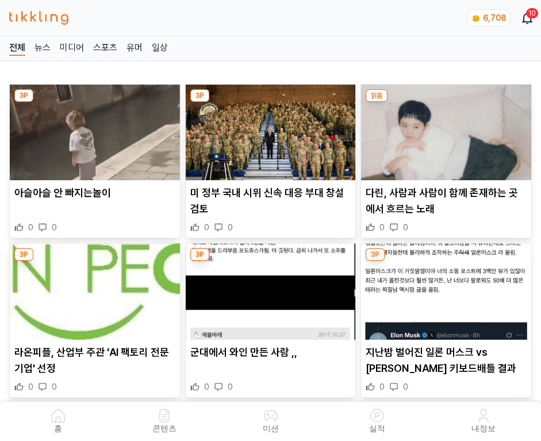
click at [448, 129] on img at bounding box center [446, 133] width 170 height 96
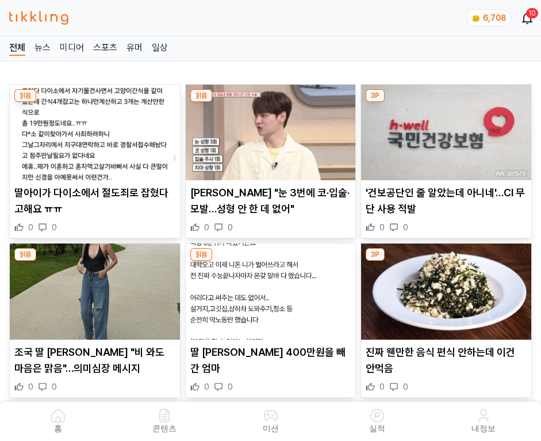
click at [448, 129] on img at bounding box center [446, 133] width 170 height 96
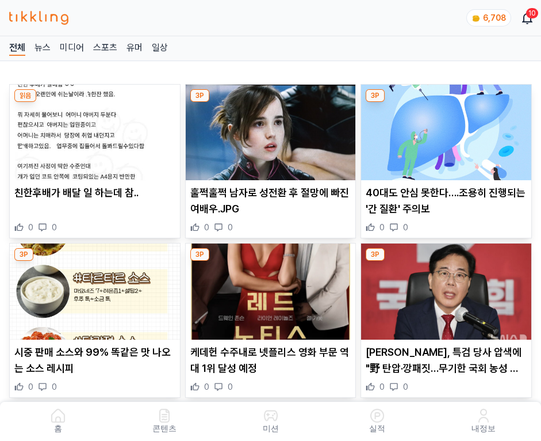
click at [448, 129] on img at bounding box center [446, 133] width 170 height 96
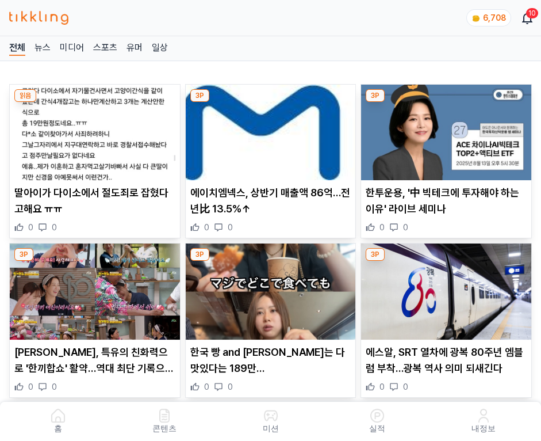
click at [448, 129] on img at bounding box center [446, 133] width 170 height 96
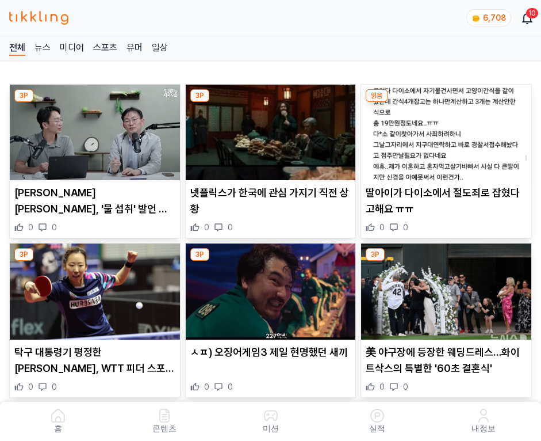
click at [448, 129] on img at bounding box center [446, 133] width 170 height 96
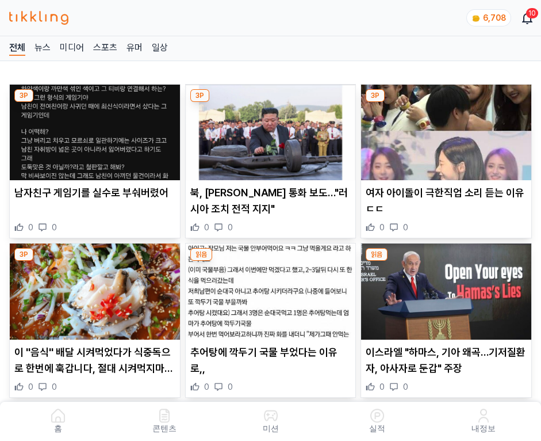
click at [448, 129] on img at bounding box center [446, 133] width 170 height 96
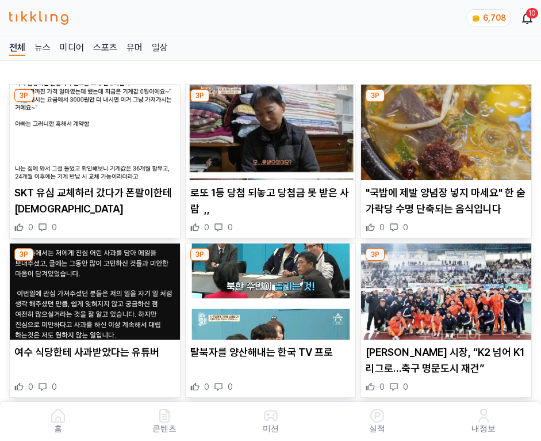
click at [448, 129] on img at bounding box center [446, 133] width 170 height 96
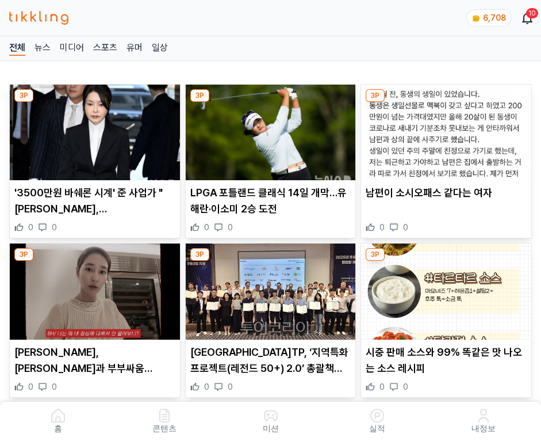
click at [448, 129] on img at bounding box center [446, 133] width 170 height 96
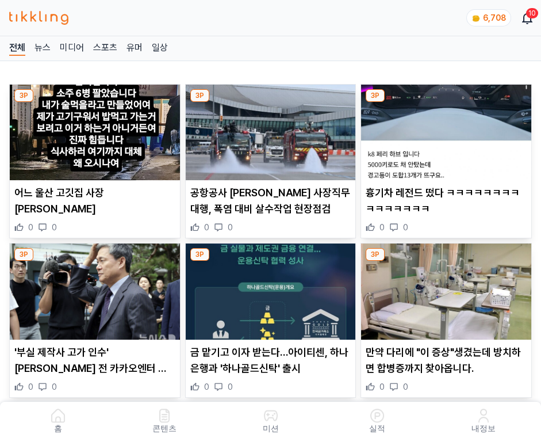
click at [448, 129] on img at bounding box center [446, 133] width 170 height 96
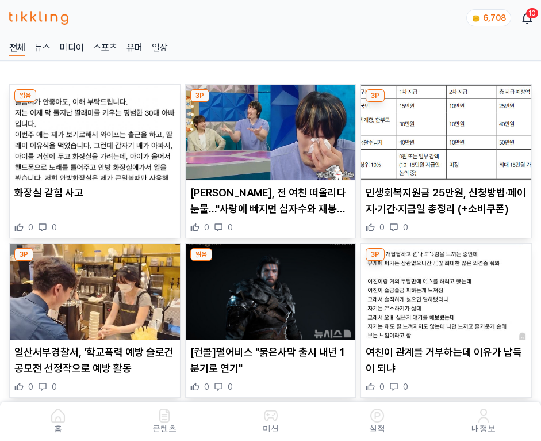
click at [448, 129] on img at bounding box center [446, 133] width 170 height 96
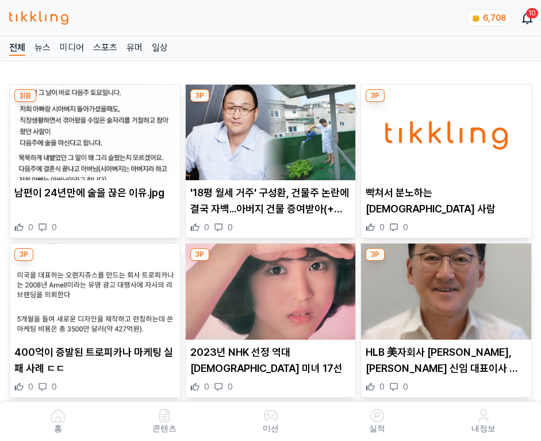
click at [448, 129] on img at bounding box center [446, 133] width 170 height 96
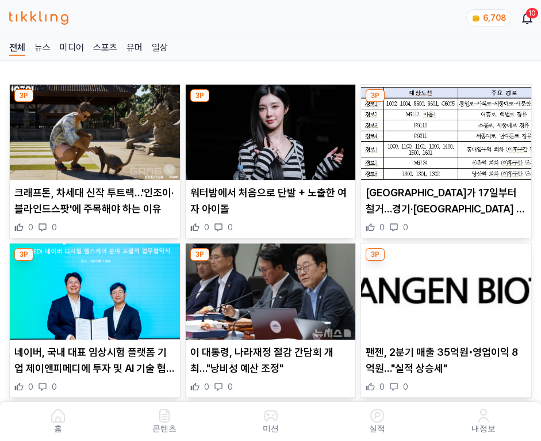
click at [448, 129] on img at bounding box center [446, 133] width 170 height 96
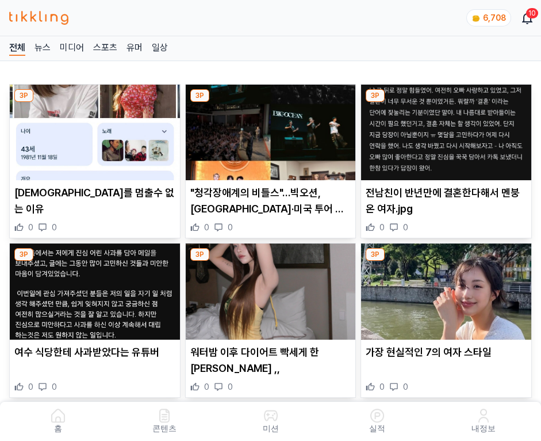
click at [448, 129] on img at bounding box center [446, 133] width 170 height 96
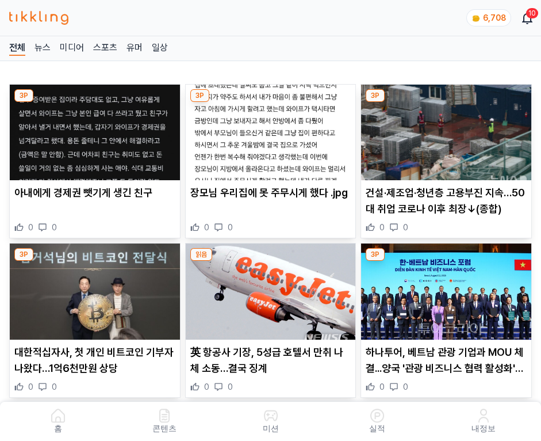
click at [448, 129] on img at bounding box center [446, 133] width 170 height 96
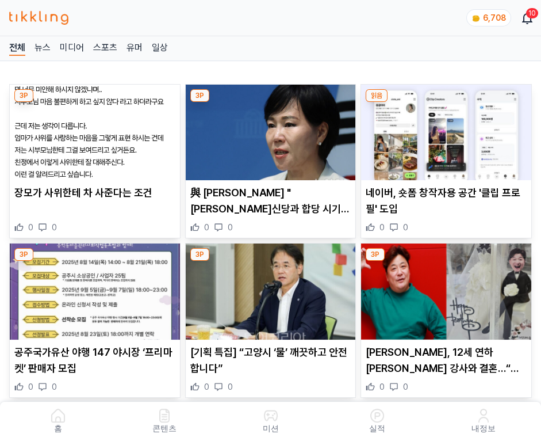
click at [448, 129] on img at bounding box center [446, 133] width 170 height 96
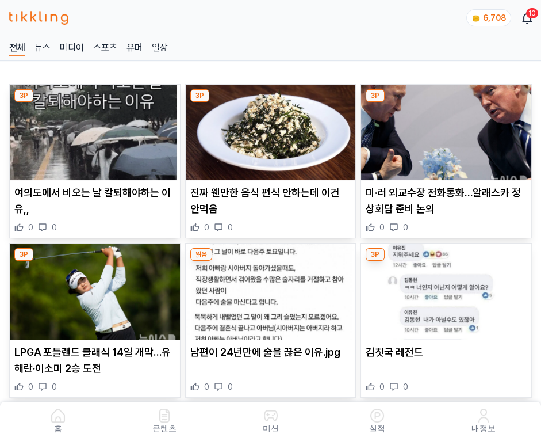
click at [448, 129] on img at bounding box center [446, 133] width 170 height 96
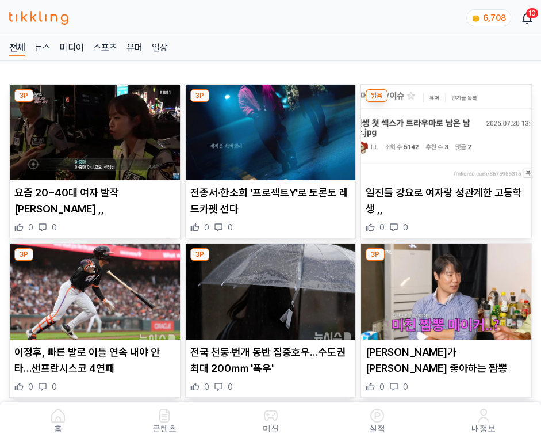
click at [448, 129] on img at bounding box center [446, 133] width 170 height 96
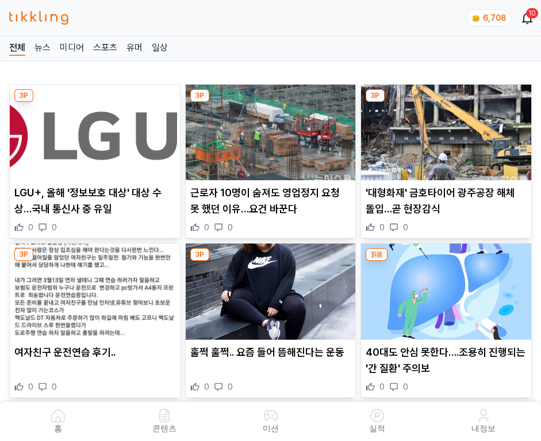
click at [448, 129] on img at bounding box center [446, 133] width 170 height 96
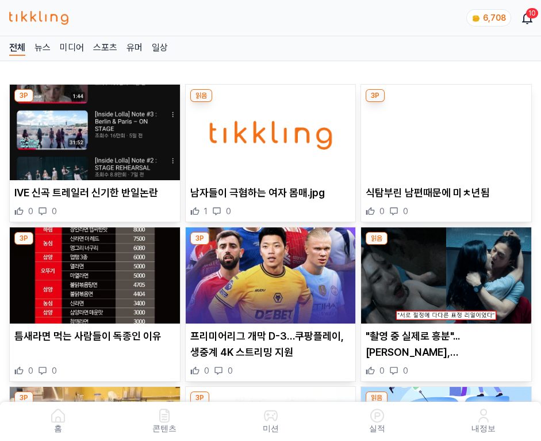
click at [448, 129] on img at bounding box center [446, 133] width 170 height 96
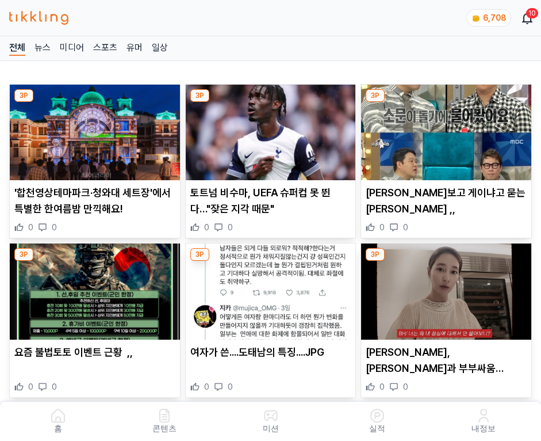
click at [448, 129] on img at bounding box center [446, 133] width 170 height 96
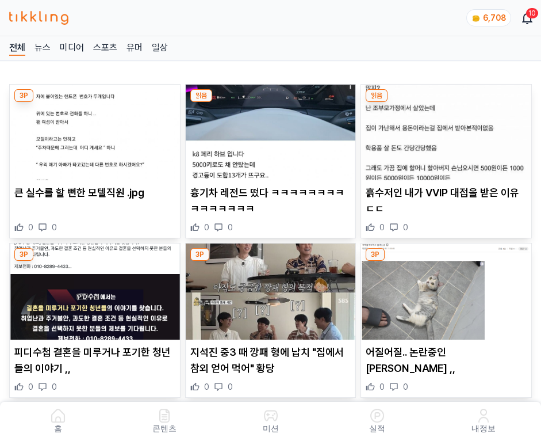
click at [448, 129] on img at bounding box center [446, 133] width 170 height 96
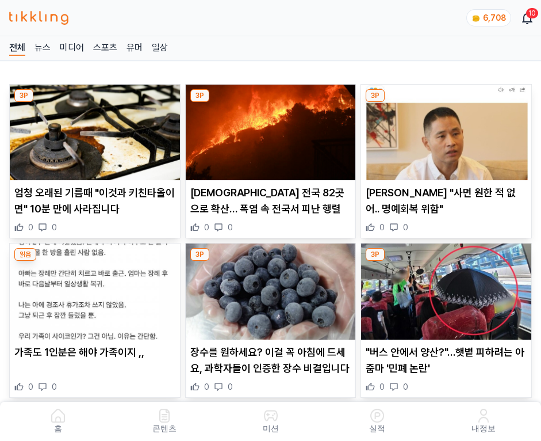
click at [448, 129] on img at bounding box center [446, 133] width 170 height 96
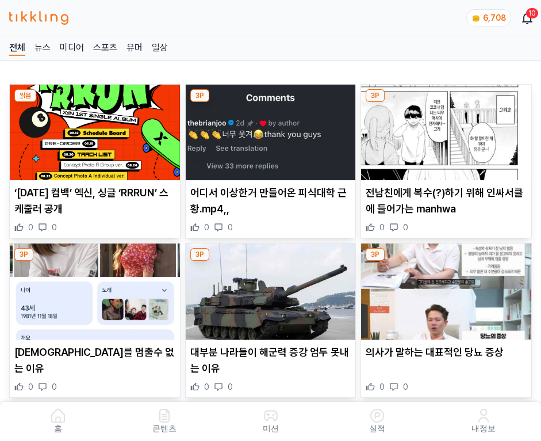
click at [448, 129] on img at bounding box center [446, 133] width 170 height 96
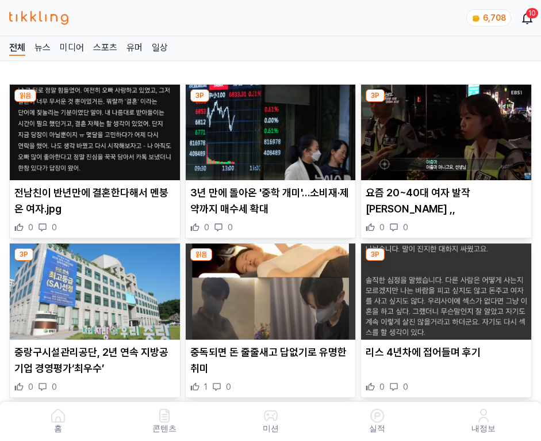
click at [448, 129] on img at bounding box center [446, 133] width 170 height 96
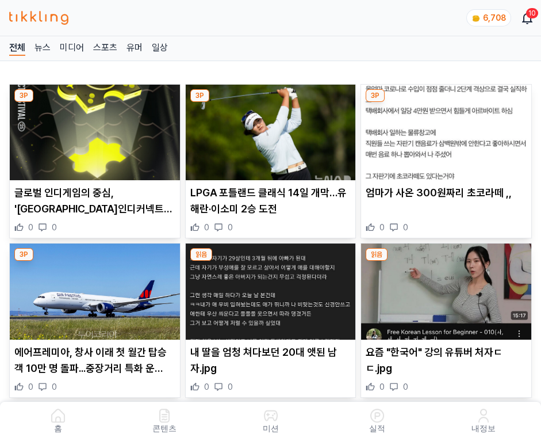
click at [448, 129] on img at bounding box center [446, 133] width 170 height 96
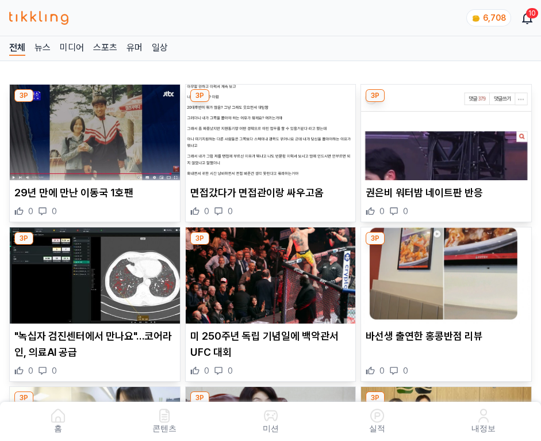
click at [448, 129] on img at bounding box center [446, 133] width 170 height 96
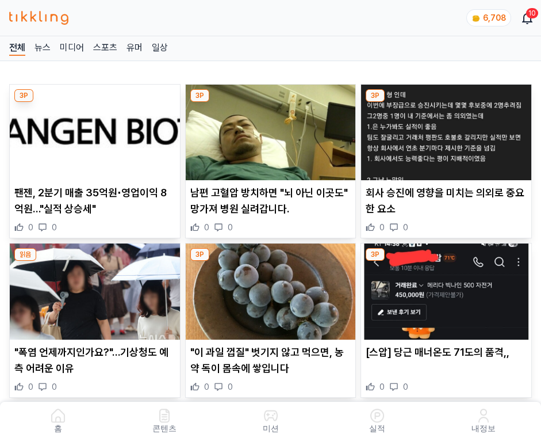
click at [448, 129] on img at bounding box center [446, 133] width 170 height 96
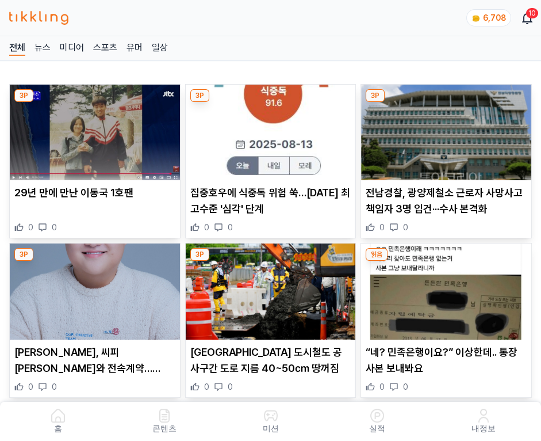
click at [448, 129] on img at bounding box center [446, 133] width 170 height 96
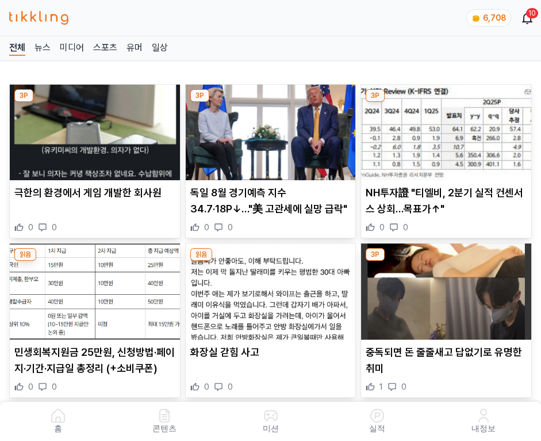
click at [448, 129] on img at bounding box center [446, 133] width 170 height 96
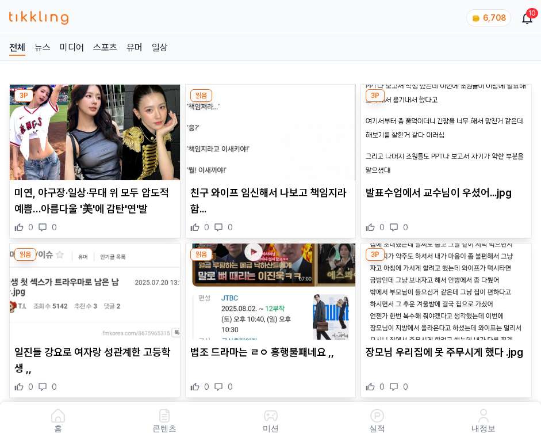
click at [448, 129] on img at bounding box center [446, 133] width 170 height 96
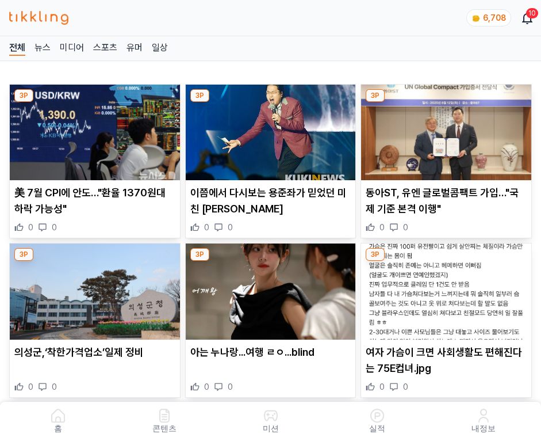
click at [448, 129] on img at bounding box center [446, 133] width 170 height 96
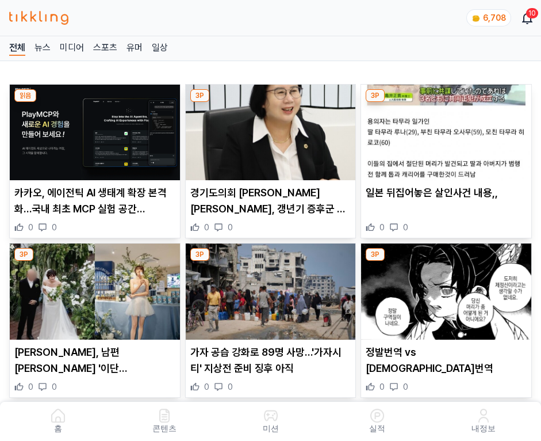
click at [448, 129] on img at bounding box center [446, 133] width 170 height 96
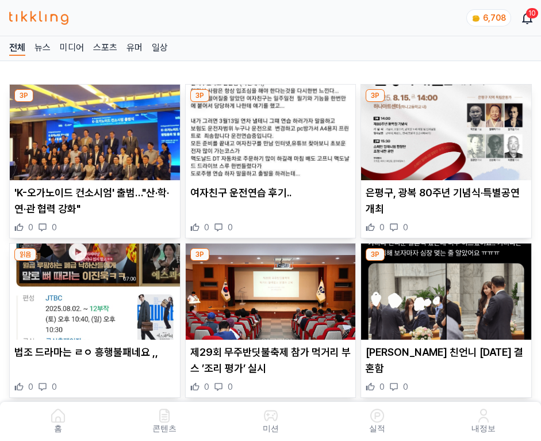
click at [448, 129] on img at bounding box center [446, 133] width 170 height 96
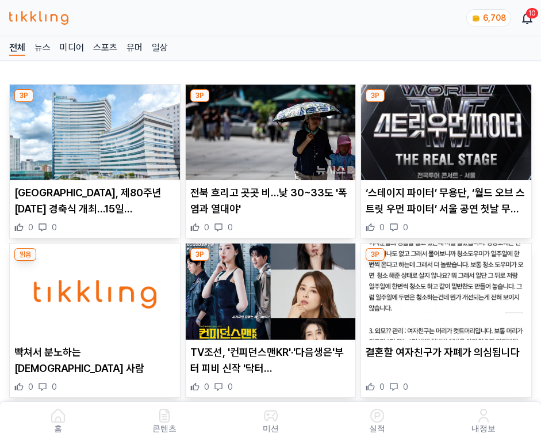
click at [448, 129] on img at bounding box center [446, 133] width 170 height 96
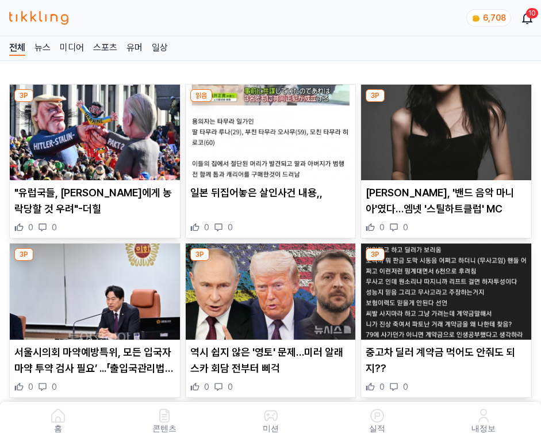
click at [448, 129] on img at bounding box center [446, 133] width 170 height 96
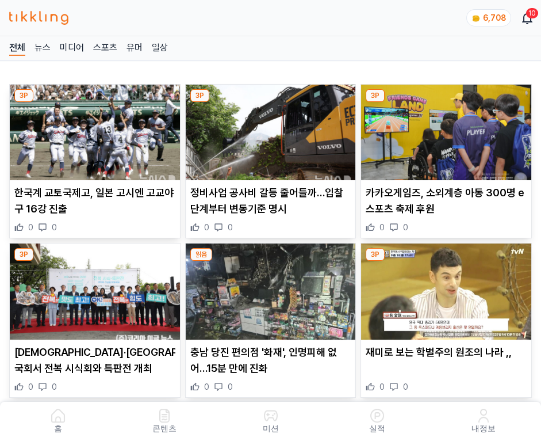
click at [448, 129] on img at bounding box center [446, 133] width 170 height 96
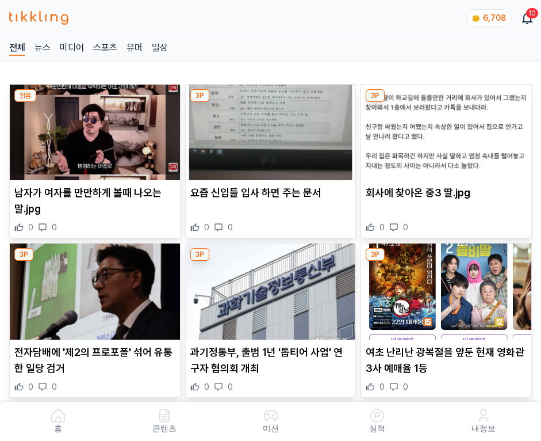
click at [448, 129] on img at bounding box center [446, 133] width 170 height 96
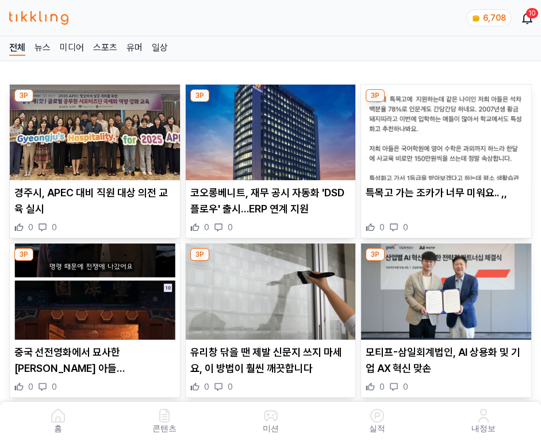
click at [448, 129] on img at bounding box center [446, 133] width 170 height 96
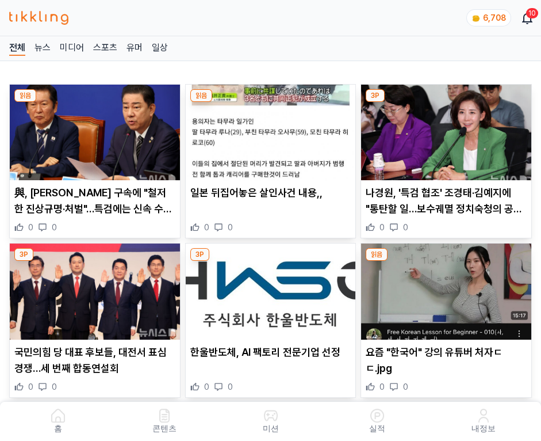
click at [448, 129] on img at bounding box center [446, 133] width 170 height 96
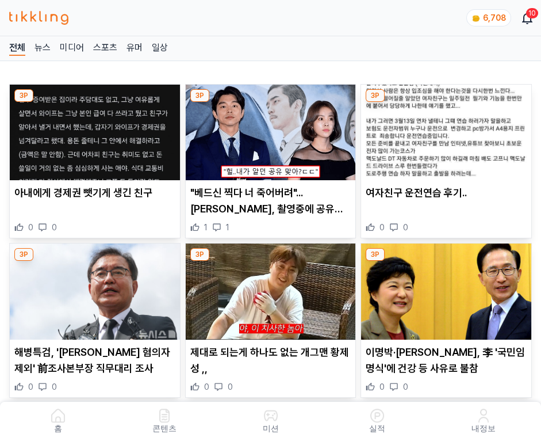
click at [448, 129] on img at bounding box center [446, 133] width 170 height 96
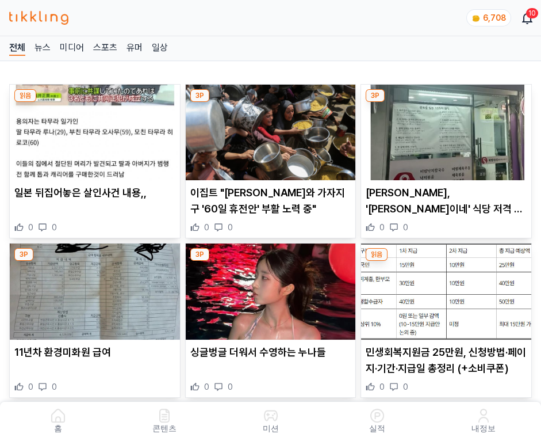
click at [448, 129] on img at bounding box center [446, 133] width 170 height 96
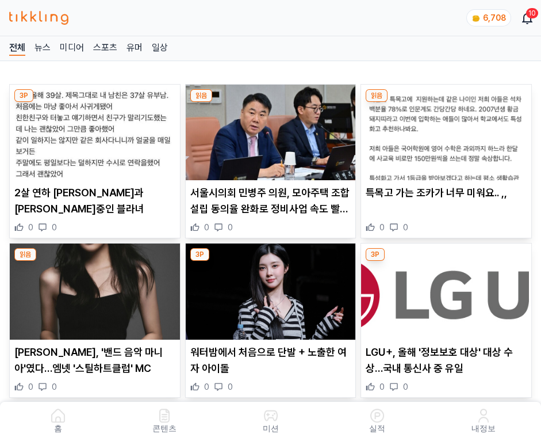
click at [448, 129] on img at bounding box center [446, 133] width 170 height 96
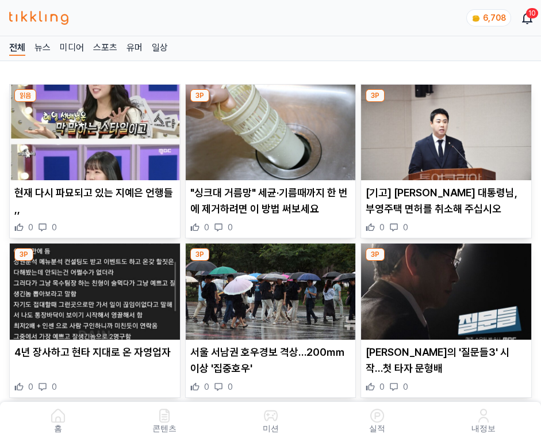
click at [448, 129] on img at bounding box center [446, 133] width 170 height 96
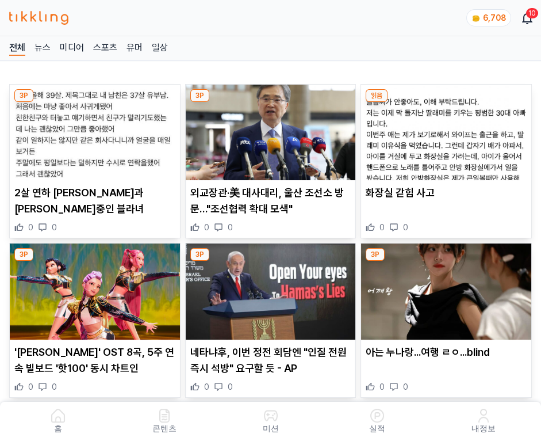
click at [448, 129] on img at bounding box center [446, 133] width 170 height 96
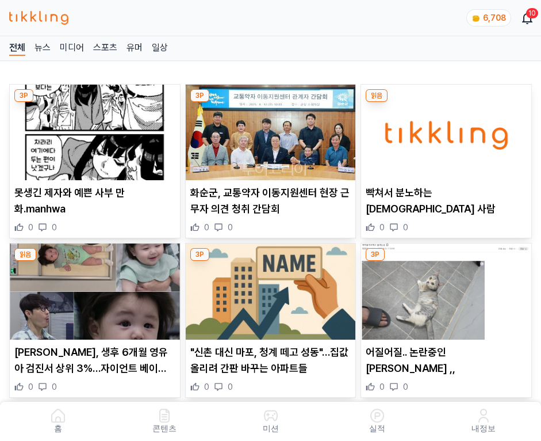
click at [448, 129] on img at bounding box center [446, 133] width 170 height 96
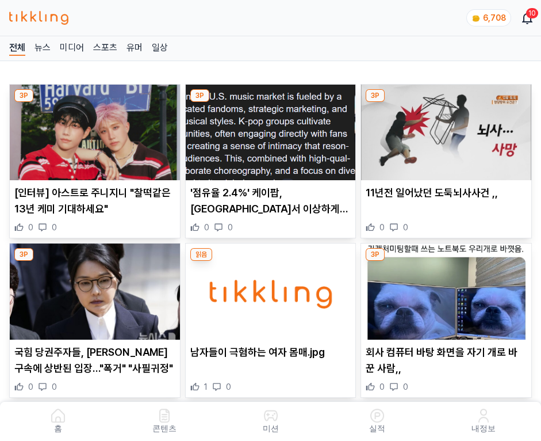
click at [448, 129] on img at bounding box center [446, 133] width 170 height 96
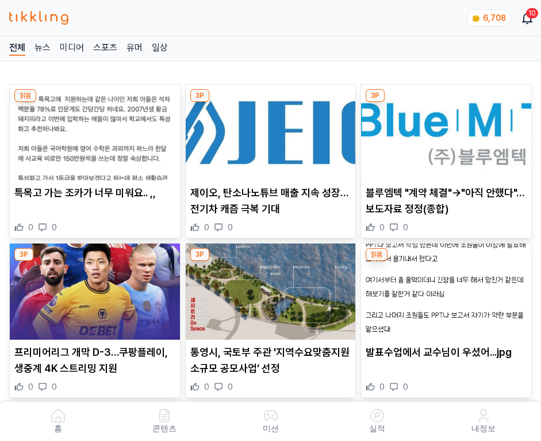
click at [448, 129] on img at bounding box center [446, 133] width 170 height 96
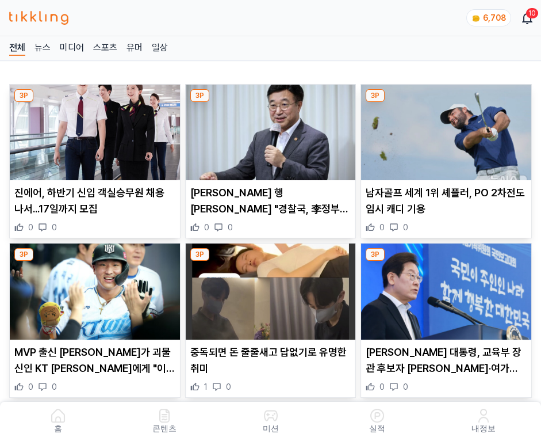
click at [448, 129] on img at bounding box center [446, 133] width 170 height 96
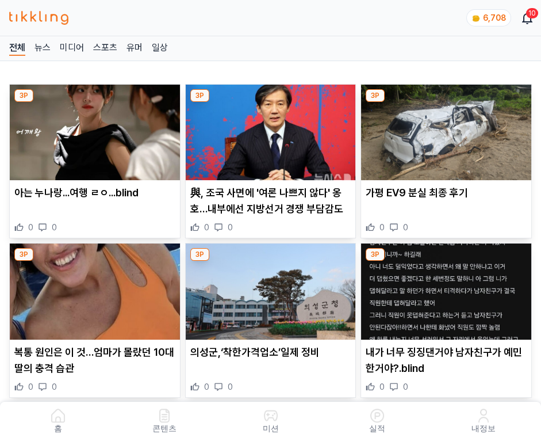
click at [448, 129] on img at bounding box center [446, 133] width 170 height 96
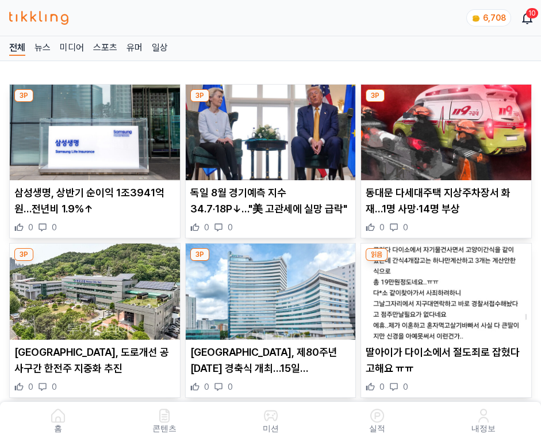
click at [448, 129] on img at bounding box center [446, 133] width 170 height 96
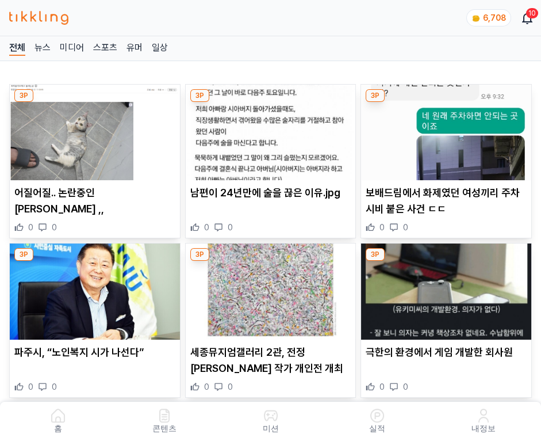
click at [448, 129] on img at bounding box center [446, 133] width 170 height 96
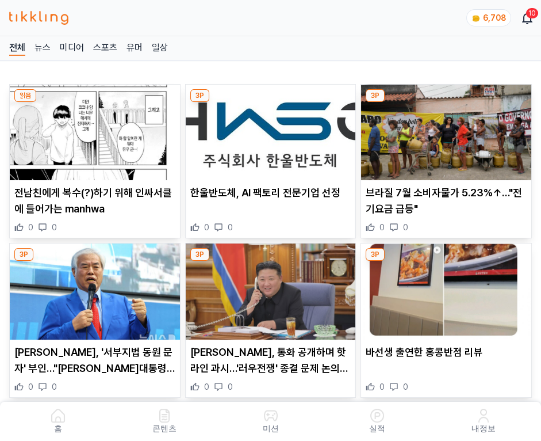
click at [448, 129] on img at bounding box center [446, 133] width 170 height 96
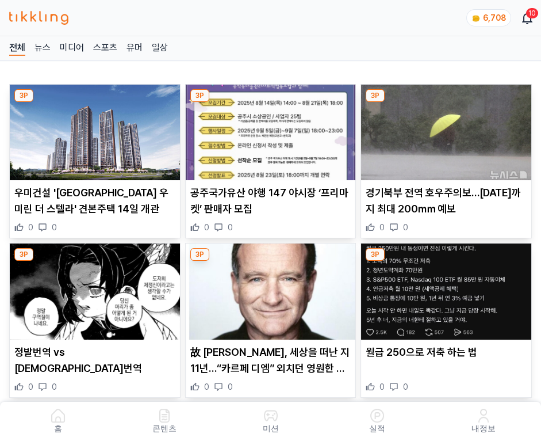
click at [448, 129] on img at bounding box center [446, 133] width 170 height 96
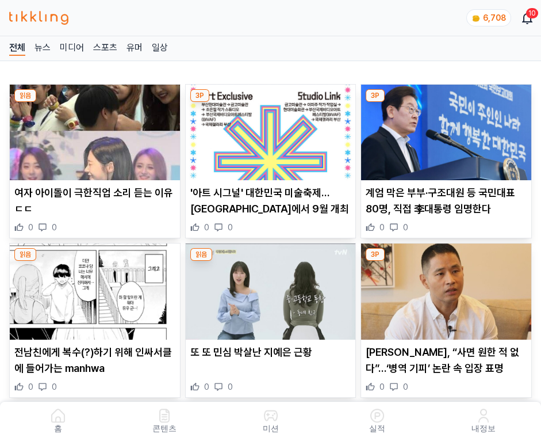
click at [448, 129] on img at bounding box center [446, 133] width 170 height 96
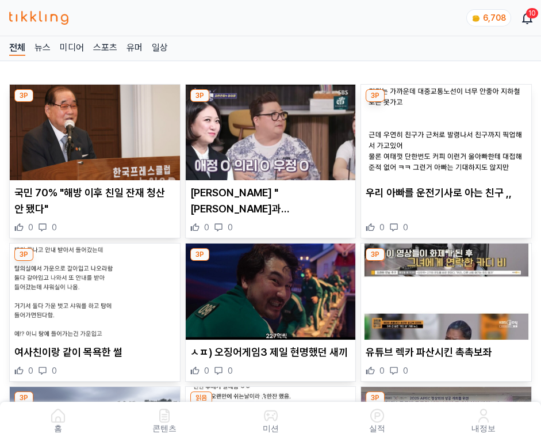
click at [448, 129] on img at bounding box center [446, 133] width 170 height 96
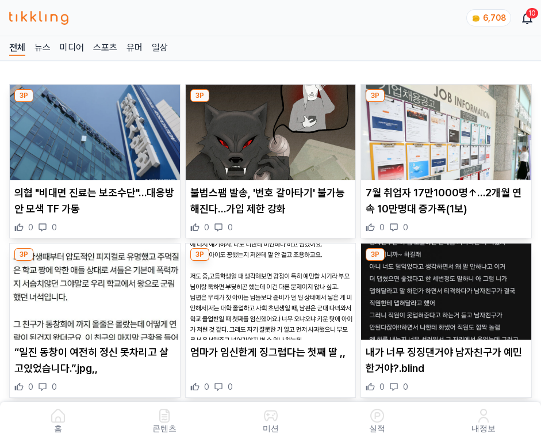
click at [448, 129] on img at bounding box center [446, 133] width 170 height 96
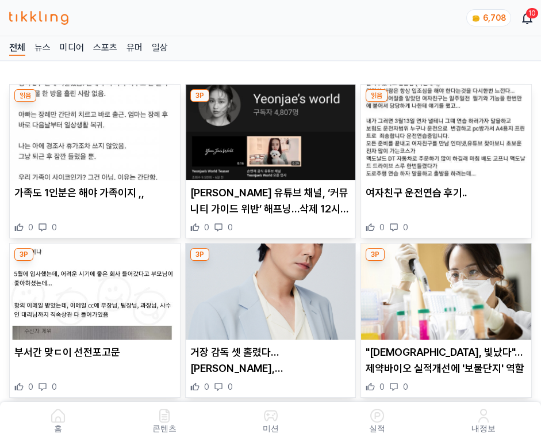
click at [448, 129] on img at bounding box center [446, 133] width 170 height 96
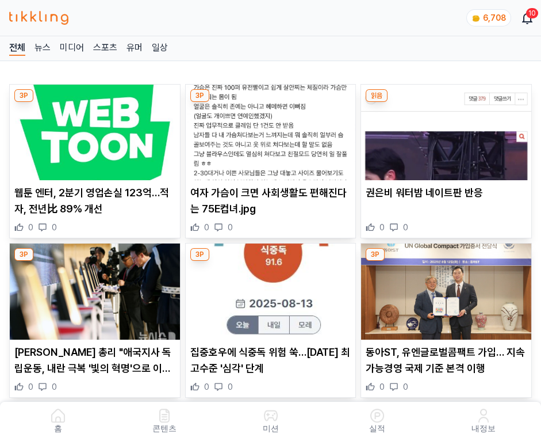
click at [448, 129] on img at bounding box center [446, 133] width 170 height 96
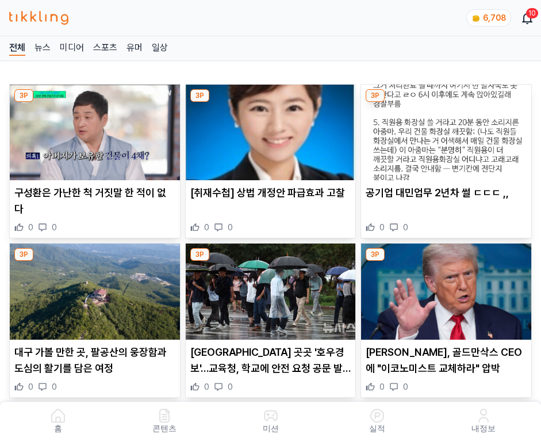
click at [448, 129] on img at bounding box center [446, 133] width 170 height 96
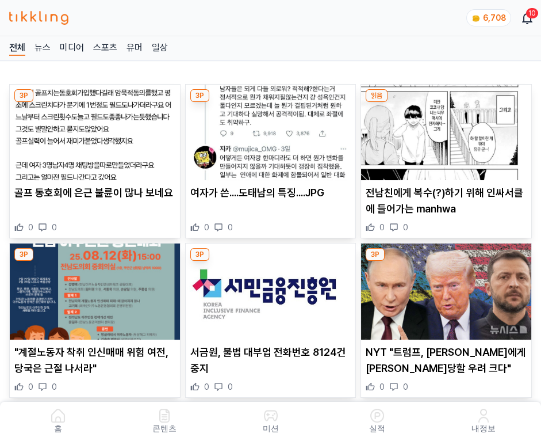
click at [448, 129] on img at bounding box center [446, 133] width 170 height 96
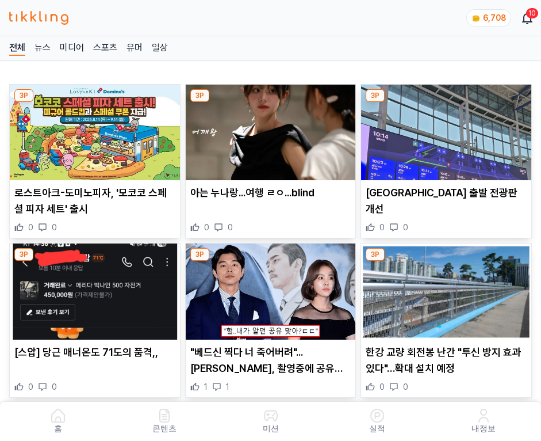
click at [448, 129] on img at bounding box center [446, 133] width 170 height 96
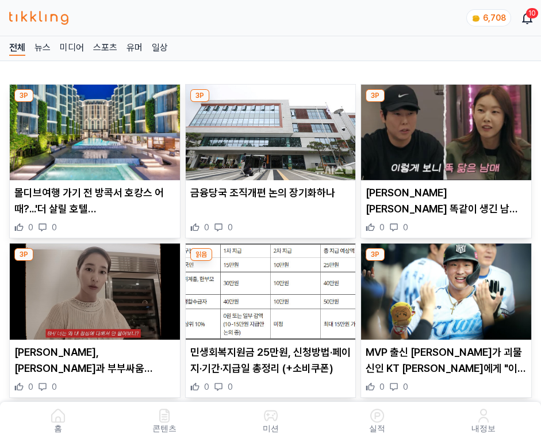
click at [448, 129] on img at bounding box center [446, 133] width 170 height 96
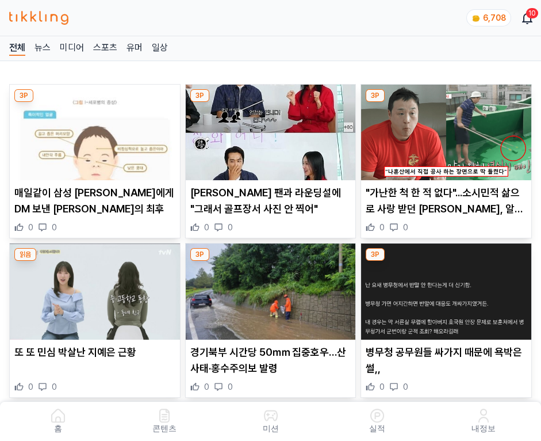
click at [448, 129] on img at bounding box center [446, 133] width 170 height 96
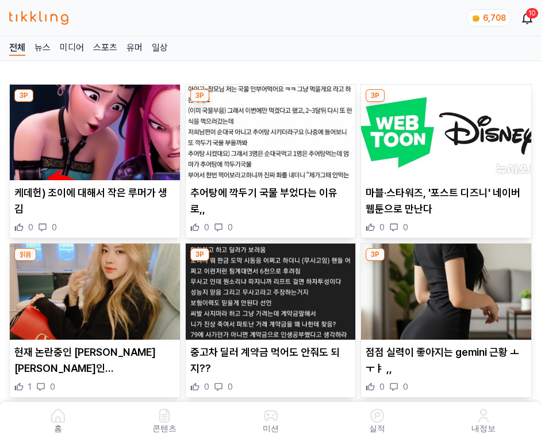
click at [448, 129] on img at bounding box center [446, 133] width 170 height 96
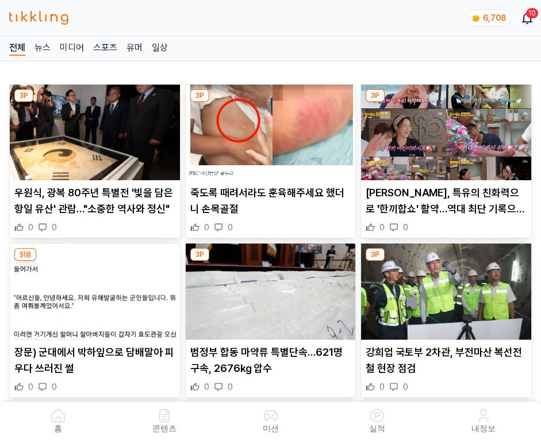
click at [448, 129] on img at bounding box center [446, 133] width 170 height 96
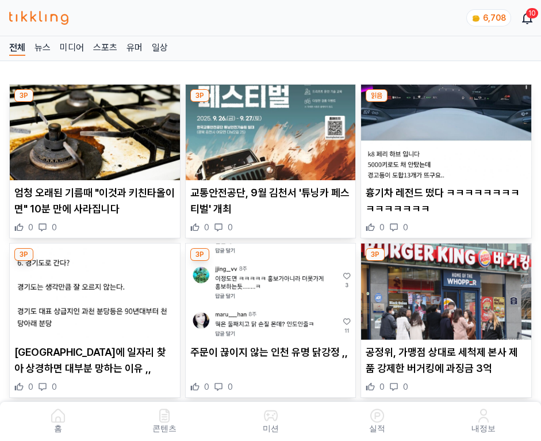
click at [448, 129] on img at bounding box center [446, 133] width 170 height 96
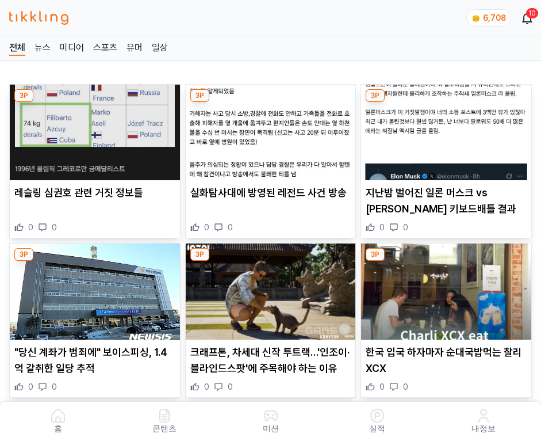
click at [448, 129] on img at bounding box center [446, 133] width 170 height 96
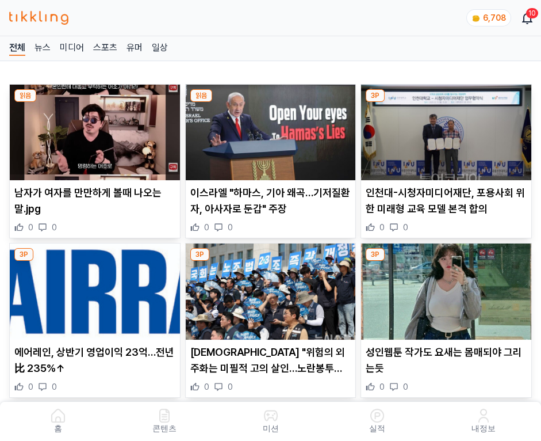
click at [448, 129] on img at bounding box center [446, 133] width 170 height 96
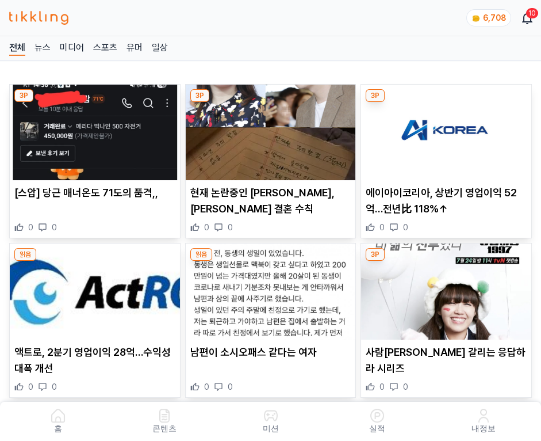
click at [448, 129] on img at bounding box center [446, 133] width 170 height 96
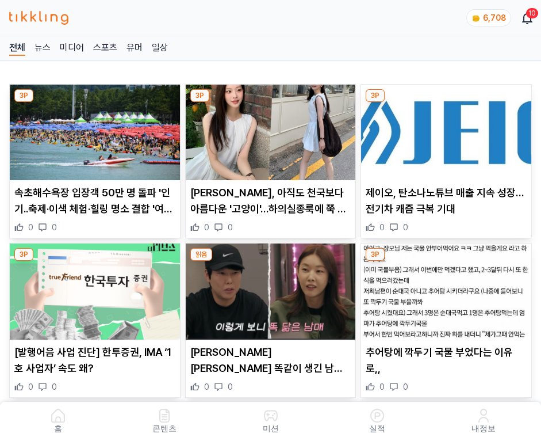
click at [448, 129] on img at bounding box center [446, 133] width 170 height 96
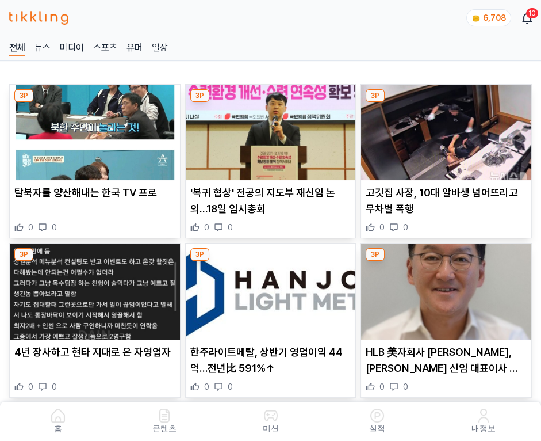
click at [448, 129] on img at bounding box center [446, 133] width 170 height 96
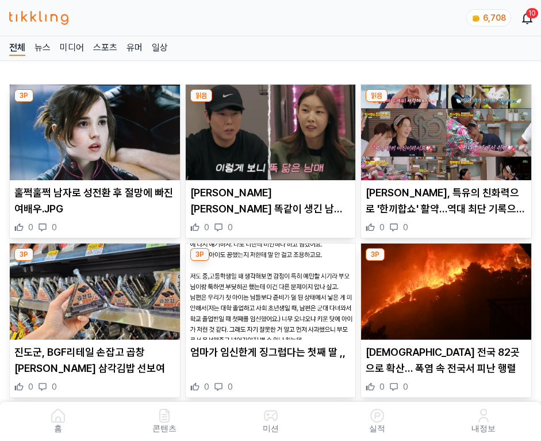
click at [448, 129] on img at bounding box center [446, 133] width 170 height 96
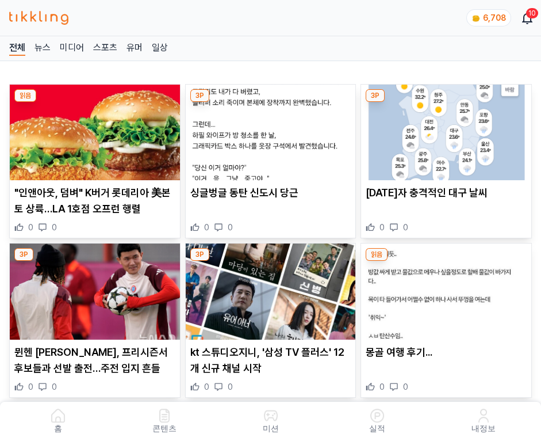
click at [448, 129] on img at bounding box center [446, 133] width 170 height 96
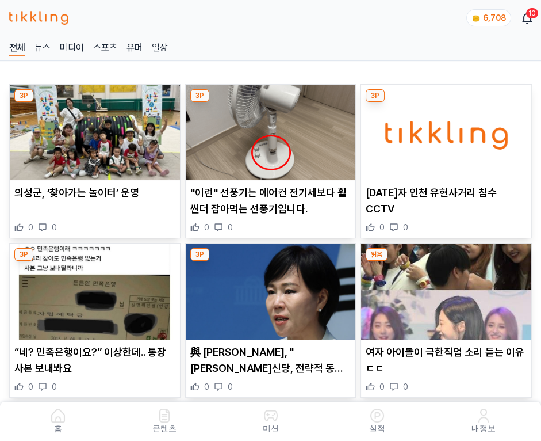
click at [448, 129] on img at bounding box center [446, 133] width 170 height 96
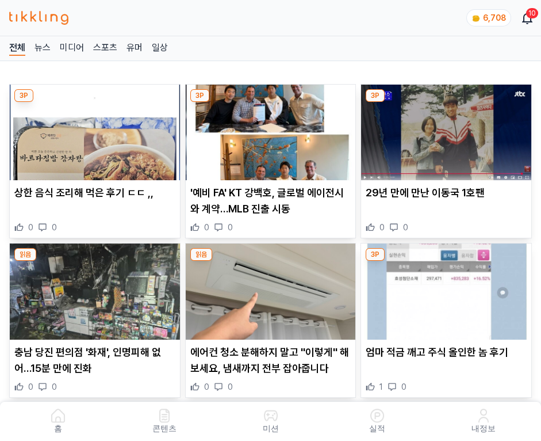
click at [448, 129] on img at bounding box center [446, 133] width 170 height 96
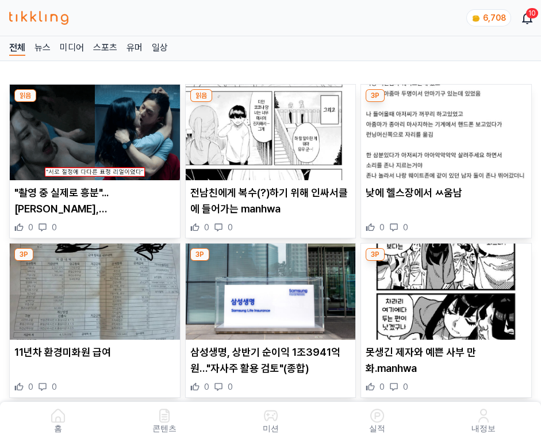
click at [448, 129] on img at bounding box center [446, 133] width 170 height 96
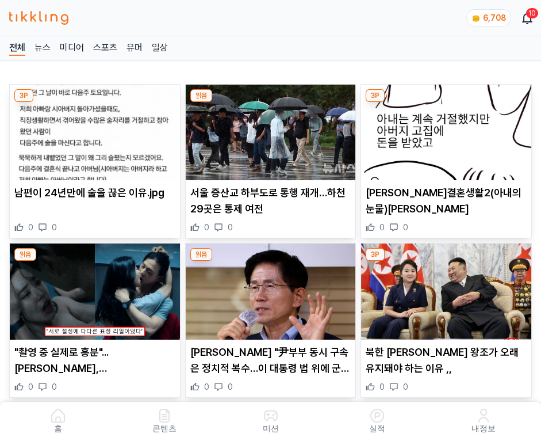
click at [448, 129] on img at bounding box center [446, 133] width 170 height 96
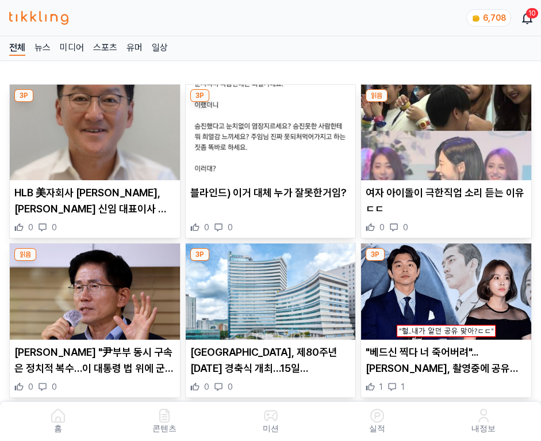
click at [448, 129] on img at bounding box center [446, 133] width 170 height 96
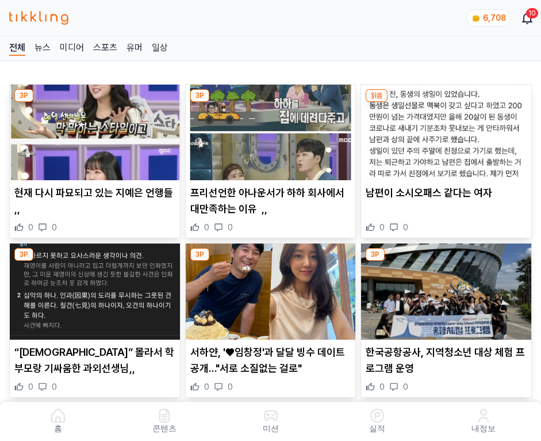
click at [448, 129] on img at bounding box center [446, 133] width 170 height 96
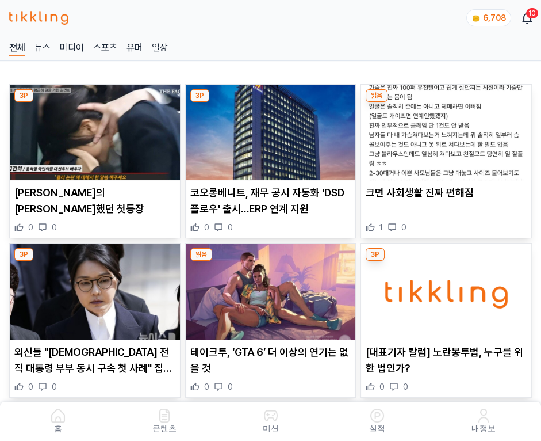
click at [448, 129] on img at bounding box center [446, 133] width 170 height 96
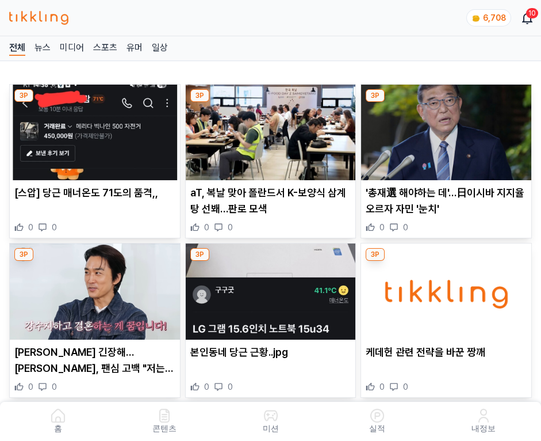
click at [448, 129] on img at bounding box center [446, 133] width 170 height 96
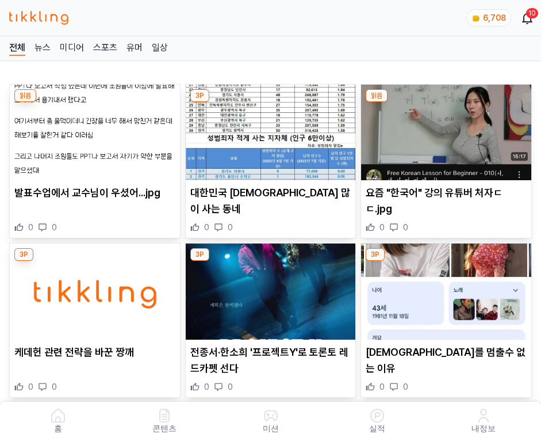
click at [448, 129] on img at bounding box center [446, 133] width 170 height 96
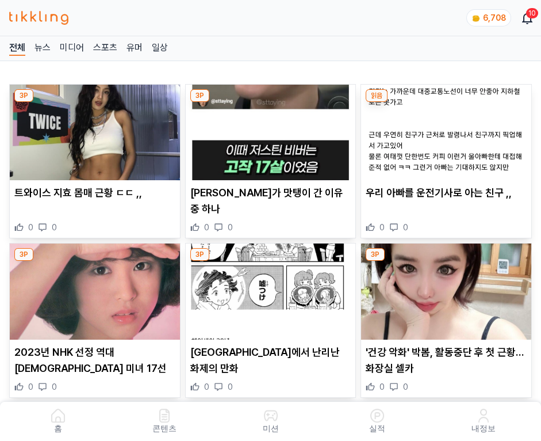
click at [448, 129] on img at bounding box center [446, 133] width 170 height 96
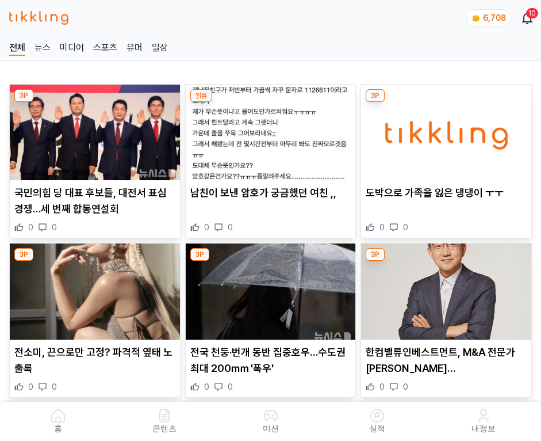
click at [448, 129] on img at bounding box center [446, 133] width 170 height 96
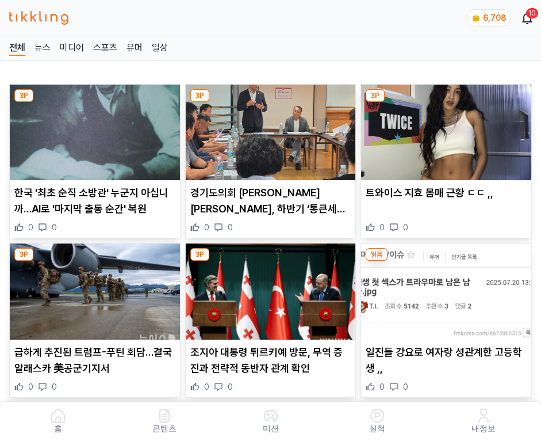
click at [448, 129] on img at bounding box center [446, 133] width 170 height 96
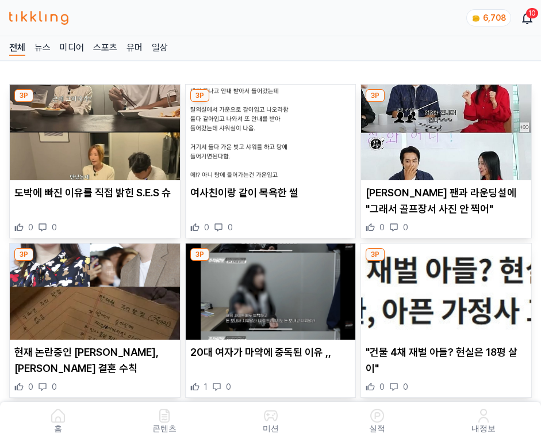
click at [448, 129] on img at bounding box center [446, 133] width 170 height 96
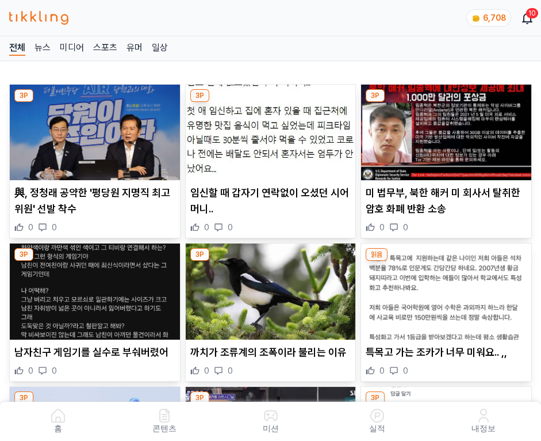
click at [448, 129] on img at bounding box center [446, 133] width 170 height 96
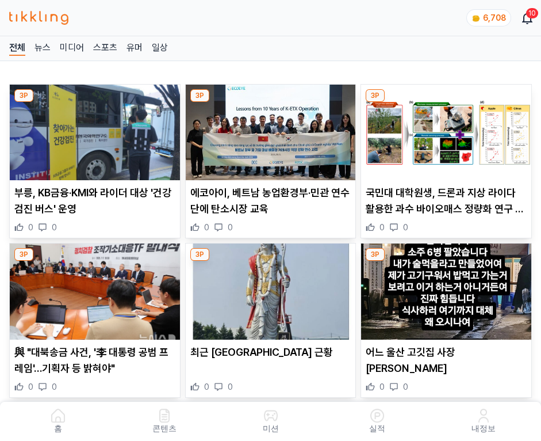
click at [448, 129] on img at bounding box center [446, 133] width 170 height 96
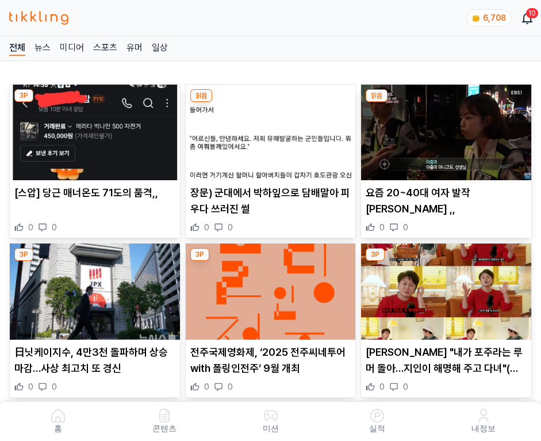
click at [448, 129] on img at bounding box center [446, 133] width 170 height 96
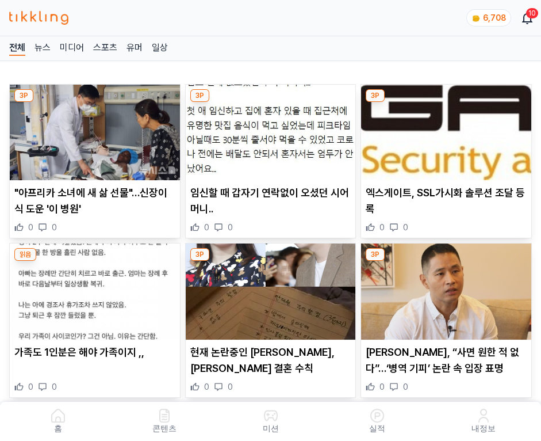
click at [448, 129] on img at bounding box center [446, 133] width 170 height 96
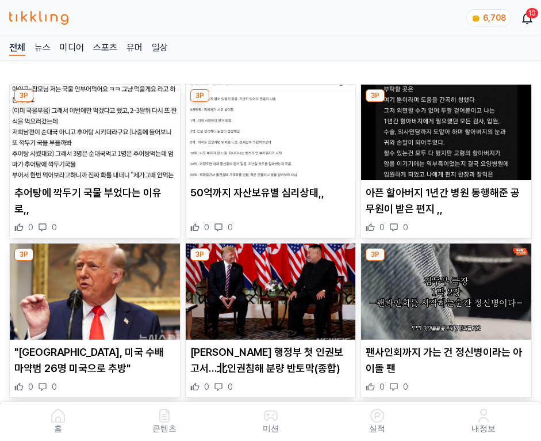
click at [448, 129] on img at bounding box center [446, 133] width 170 height 96
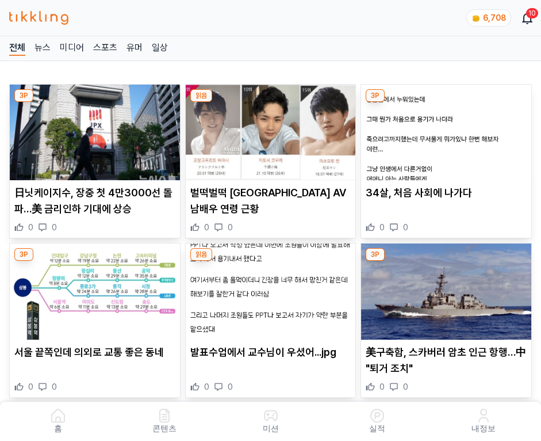
click at [448, 129] on img at bounding box center [446, 133] width 170 height 96
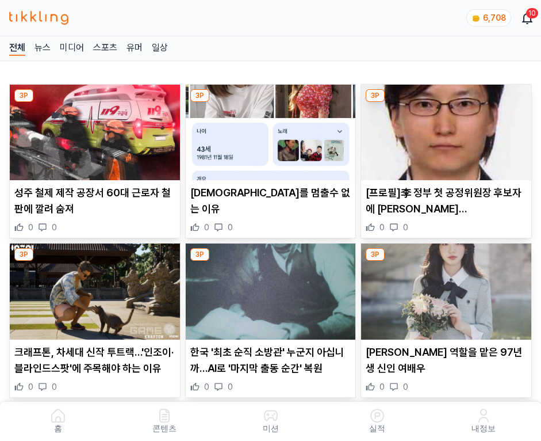
click at [448, 129] on img at bounding box center [446, 133] width 170 height 96
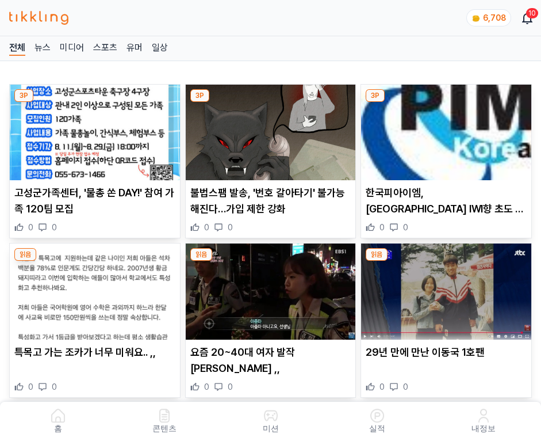
click at [448, 129] on img at bounding box center [446, 133] width 170 height 96
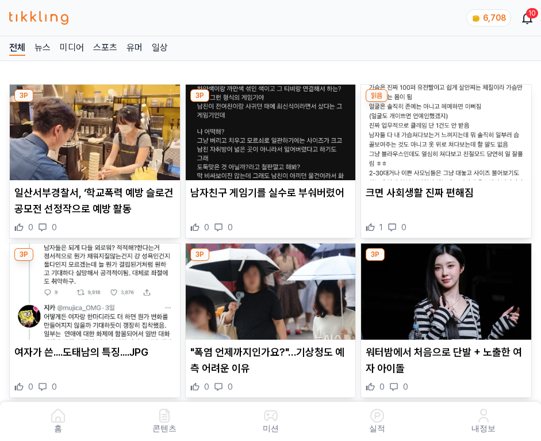
click at [448, 129] on img at bounding box center [446, 133] width 170 height 96
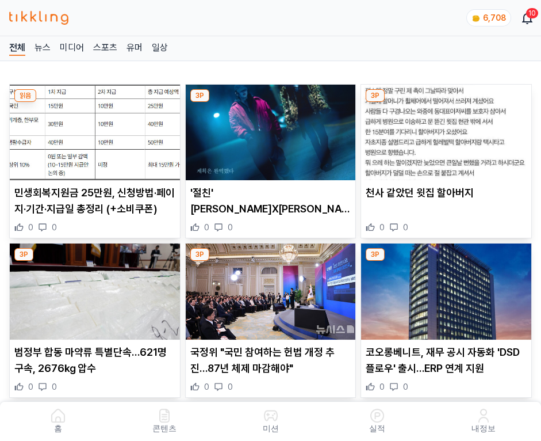
click at [448, 129] on img at bounding box center [446, 133] width 170 height 96
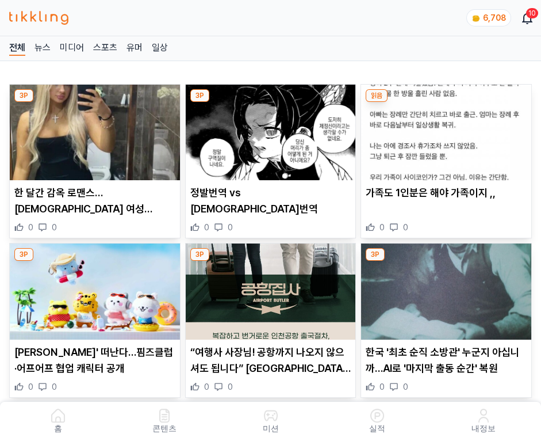
click img
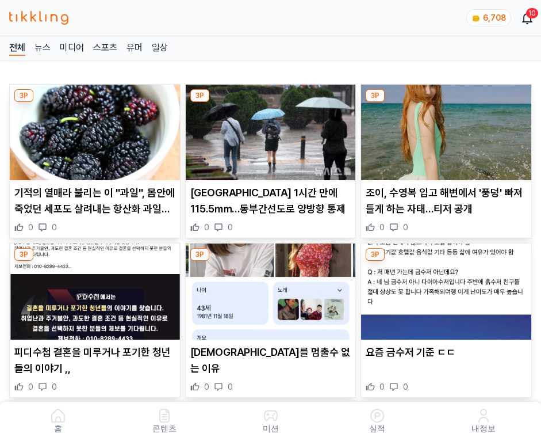
click at [448, 129] on img at bounding box center [446, 133] width 170 height 96
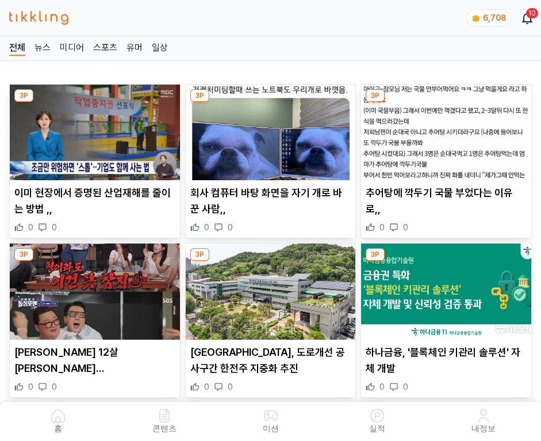
click at [448, 129] on img at bounding box center [446, 133] width 170 height 96
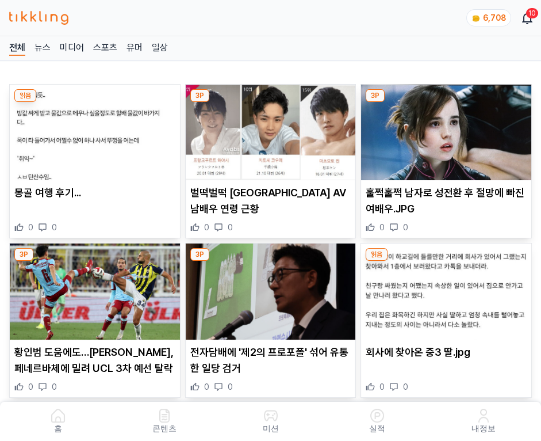
click at [448, 129] on img at bounding box center [446, 133] width 170 height 96
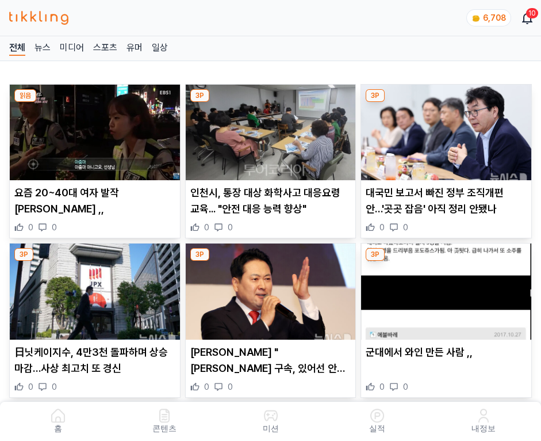
click at [448, 129] on img at bounding box center [446, 133] width 170 height 96
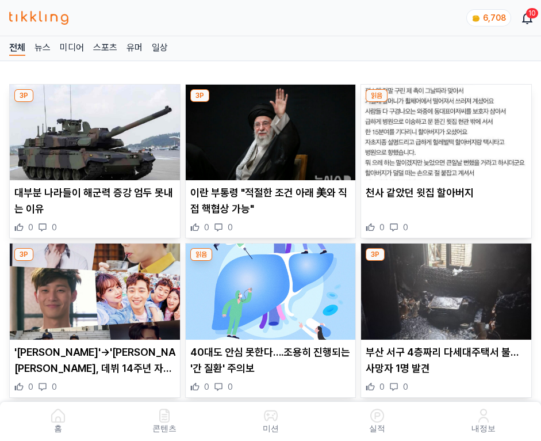
click at [448, 129] on img at bounding box center [446, 133] width 170 height 96
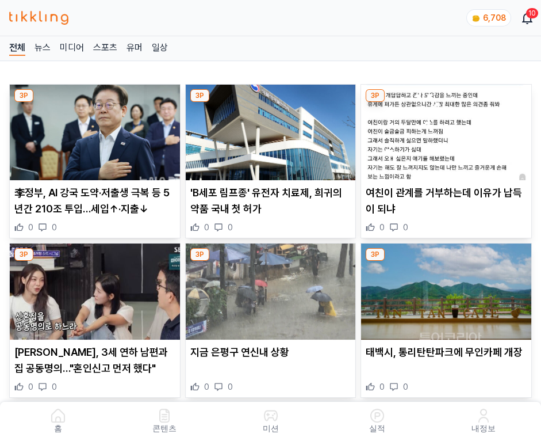
click at [448, 129] on img at bounding box center [446, 133] width 170 height 96
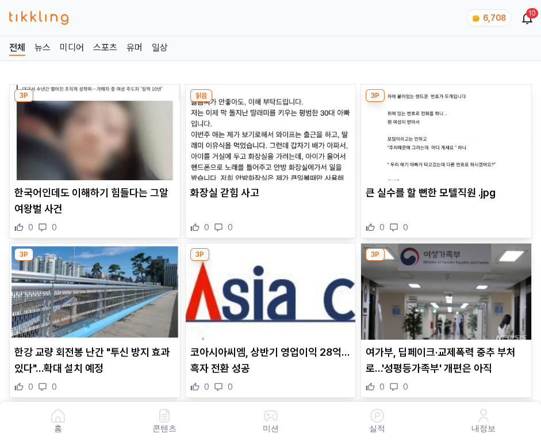
click at [448, 129] on img at bounding box center [446, 133] width 170 height 96
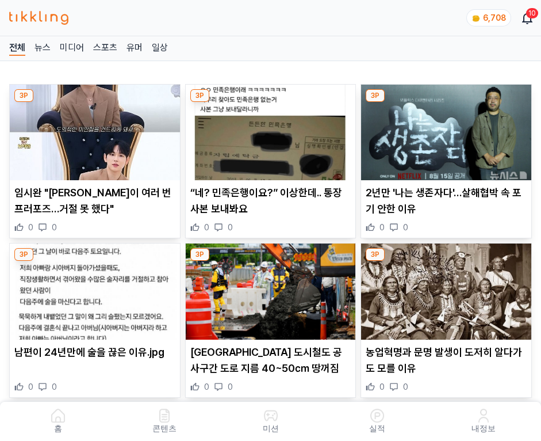
click at [448, 129] on img at bounding box center [446, 133] width 170 height 96
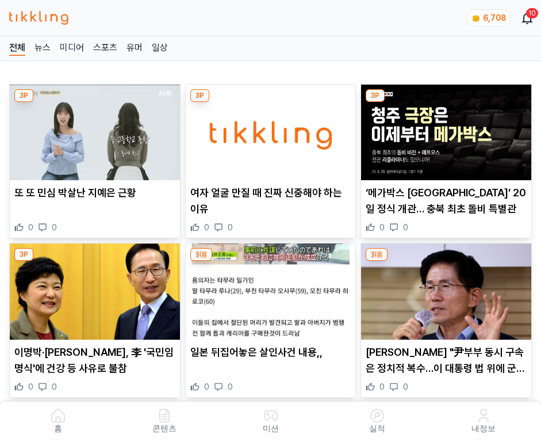
click at [448, 129] on img at bounding box center [446, 133] width 170 height 96
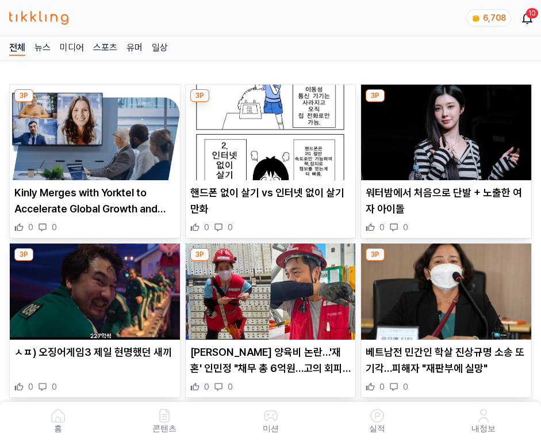
click at [448, 129] on img at bounding box center [446, 133] width 170 height 96
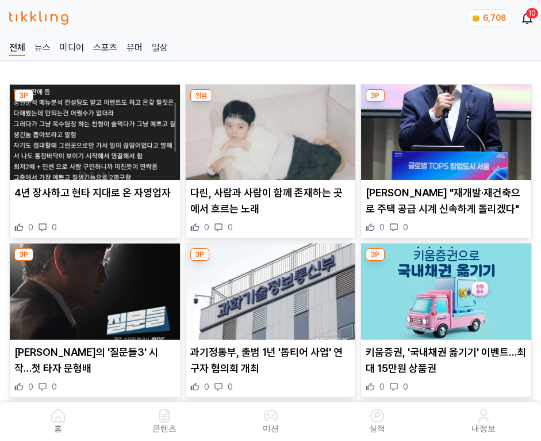
click at [448, 129] on img at bounding box center [446, 133] width 170 height 96
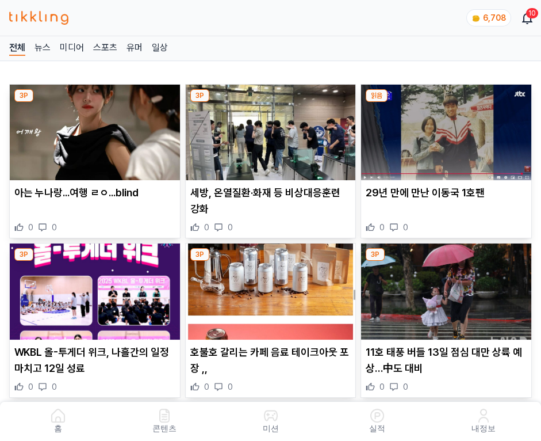
click at [448, 129] on img at bounding box center [446, 133] width 170 height 96
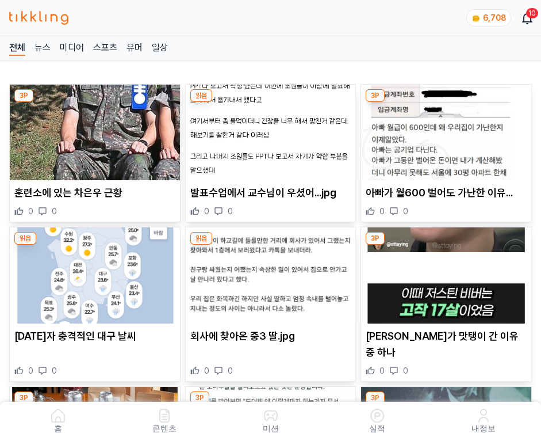
click at [448, 129] on img at bounding box center [446, 133] width 170 height 96
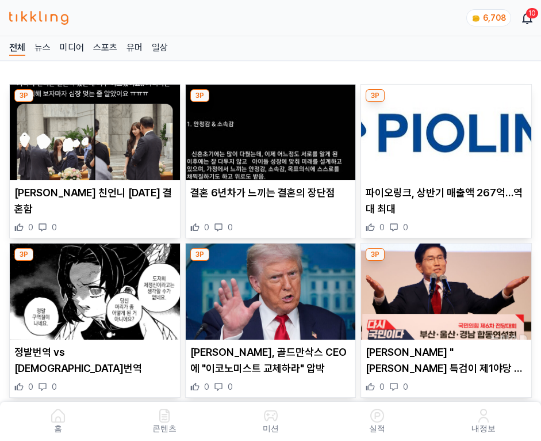
click at [448, 129] on img at bounding box center [446, 133] width 170 height 96
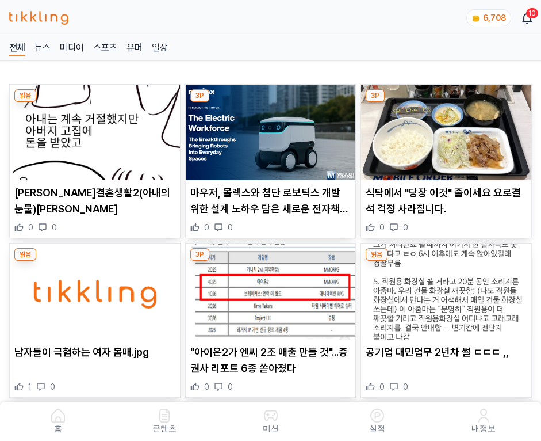
click at [448, 129] on img at bounding box center [446, 133] width 170 height 96
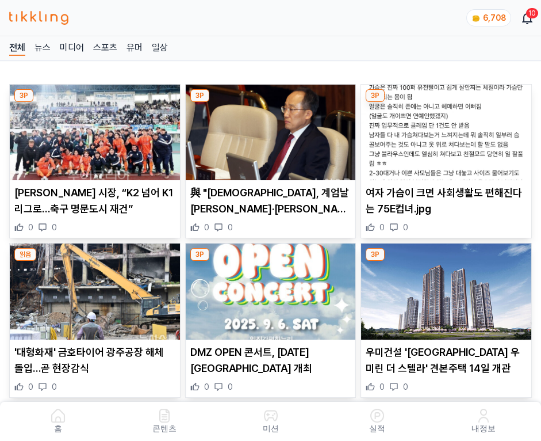
click at [448, 129] on img at bounding box center [446, 133] width 170 height 96
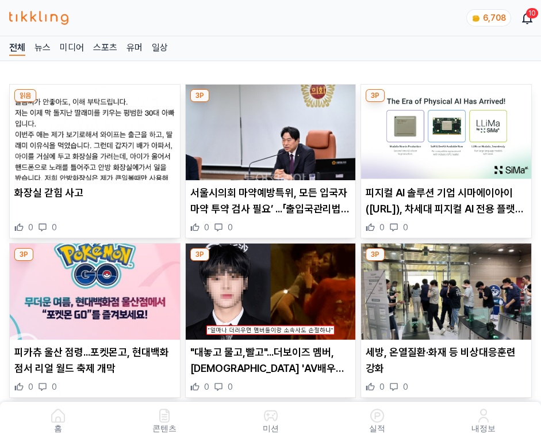
click at [448, 129] on img at bounding box center [446, 133] width 170 height 96
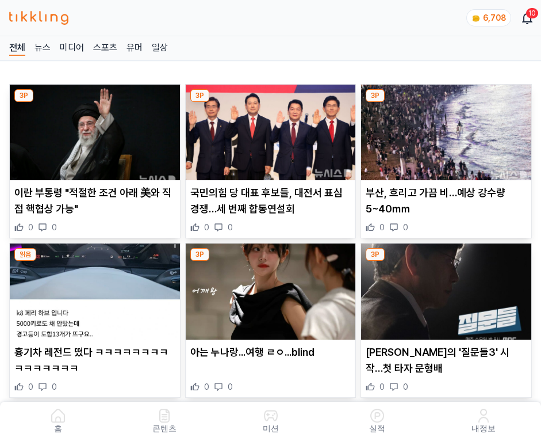
click at [448, 129] on img at bounding box center [446, 133] width 170 height 96
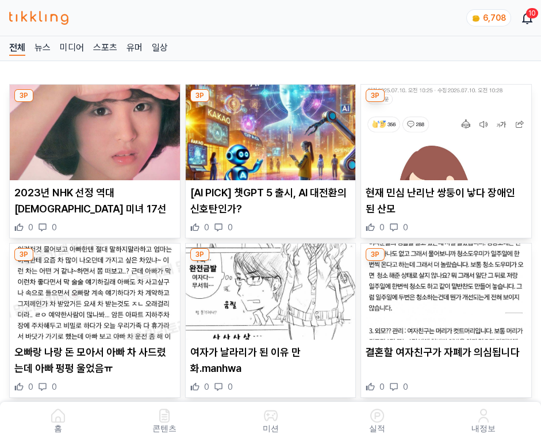
click at [448, 129] on img at bounding box center [446, 133] width 170 height 96
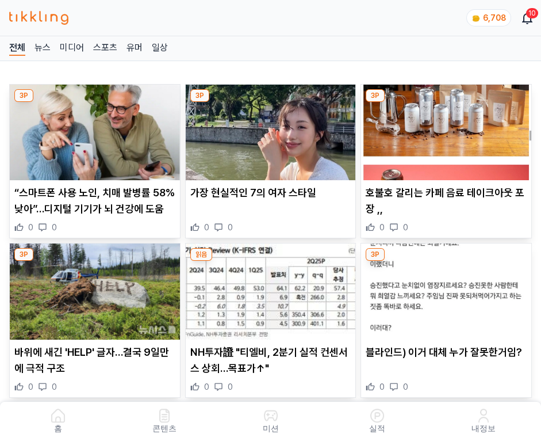
click at [448, 129] on img at bounding box center [446, 133] width 170 height 96
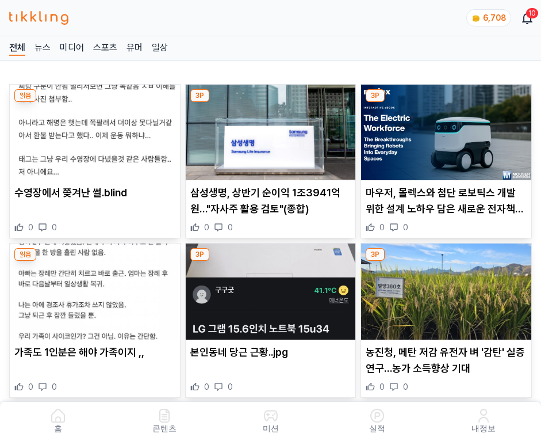
click at [448, 129] on img at bounding box center [446, 133] width 170 height 96
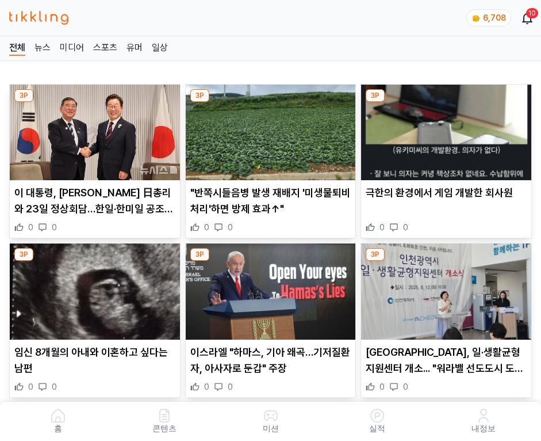
click at [448, 129] on img at bounding box center [446, 133] width 170 height 96
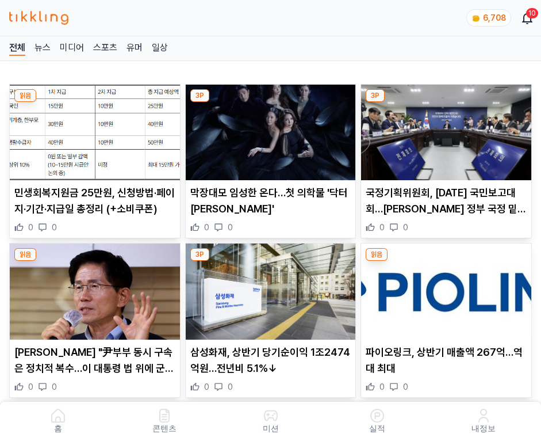
click at [448, 129] on img at bounding box center [446, 133] width 170 height 96
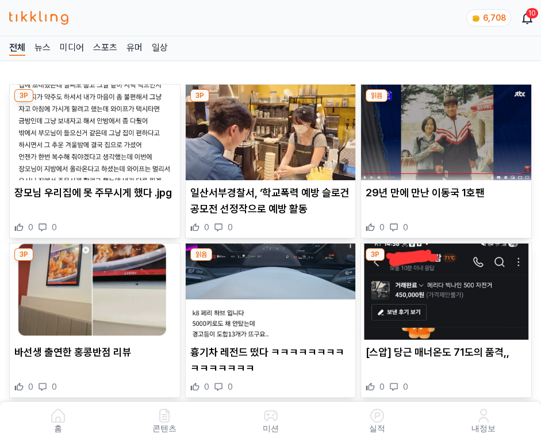
click at [448, 129] on img at bounding box center [446, 133] width 170 height 96
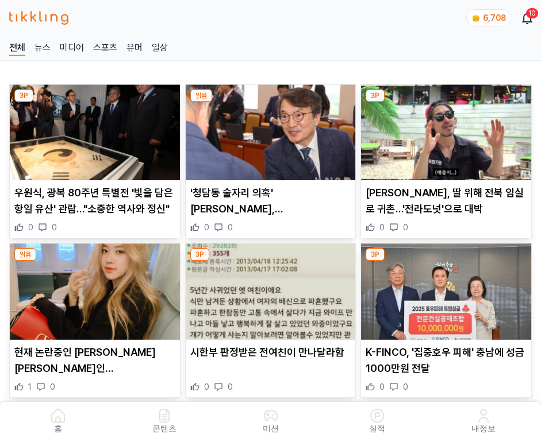
click at [448, 129] on img at bounding box center [446, 133] width 170 height 96
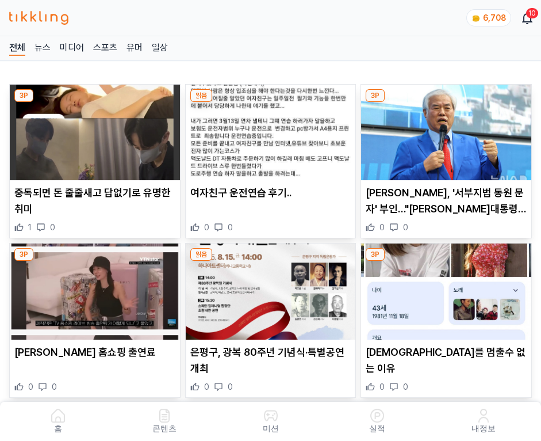
click at [448, 129] on img at bounding box center [446, 133] width 170 height 96
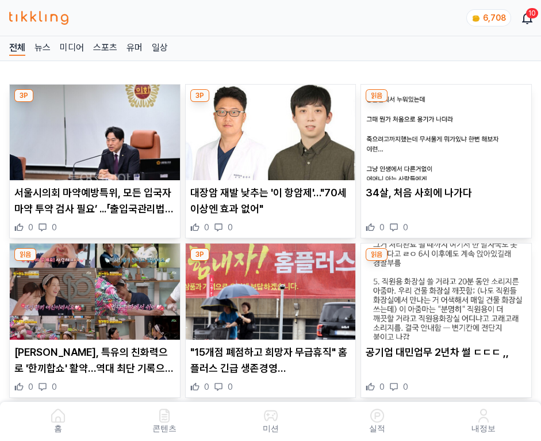
click at [448, 129] on img at bounding box center [446, 133] width 170 height 96
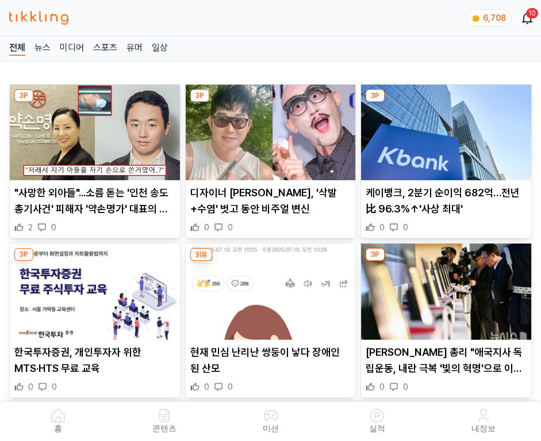
click at [448, 129] on img at bounding box center [446, 133] width 170 height 96
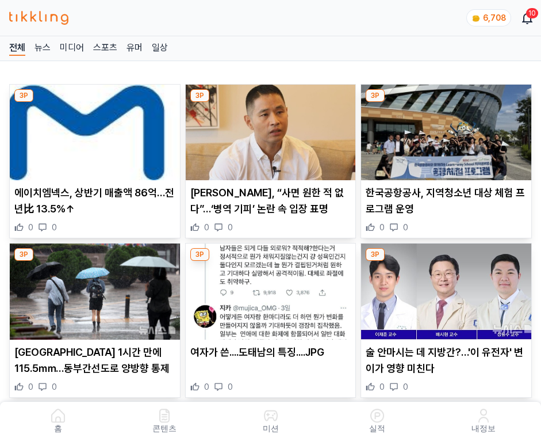
click at [448, 129] on img at bounding box center [446, 133] width 170 height 96
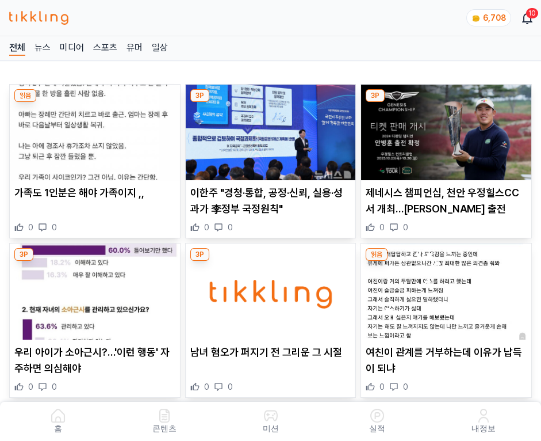
click at [448, 129] on img at bounding box center [446, 133] width 170 height 96
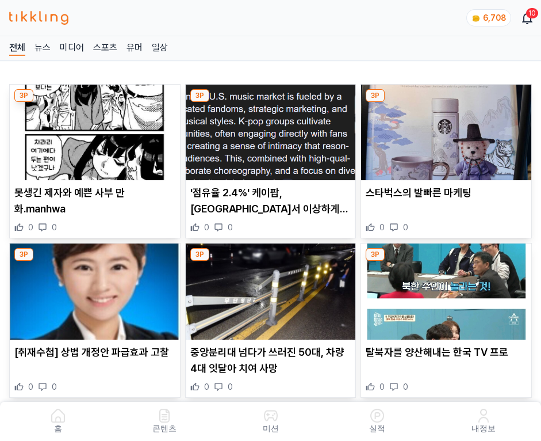
click at [448, 129] on img at bounding box center [446, 133] width 170 height 96
